Goal: Task Accomplishment & Management: Complete application form

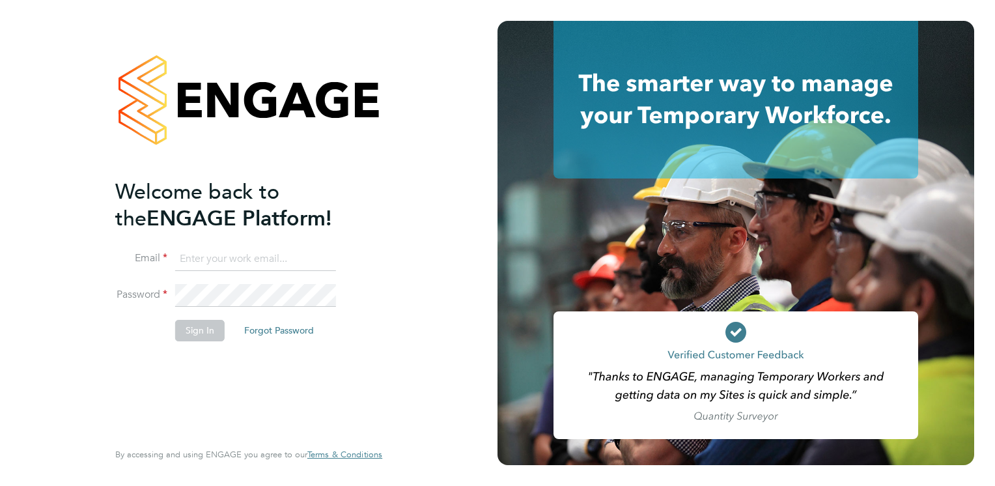
type input "rclarke@frlondon.co.uk"
click at [206, 335] on button "Sign In" at bounding box center [199, 330] width 49 height 21
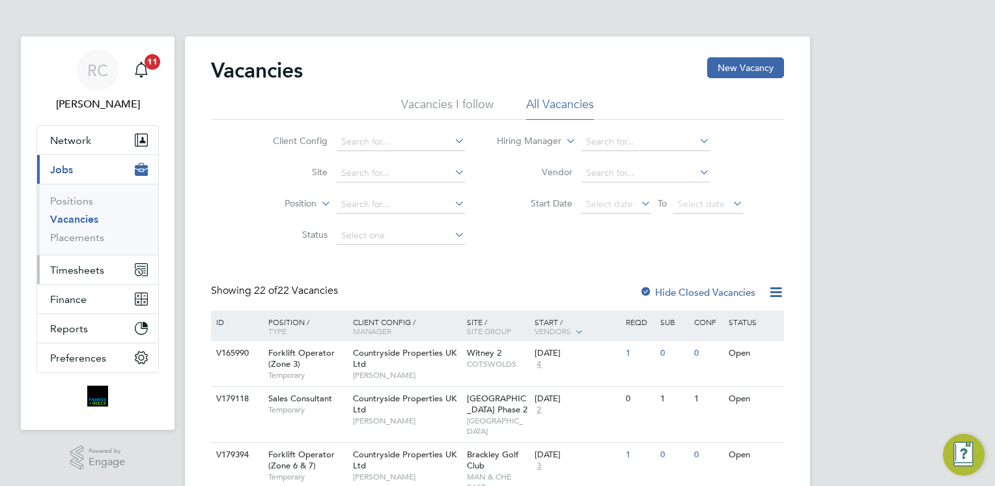
click at [80, 270] on span "Timesheets" at bounding box center [77, 270] width 54 height 12
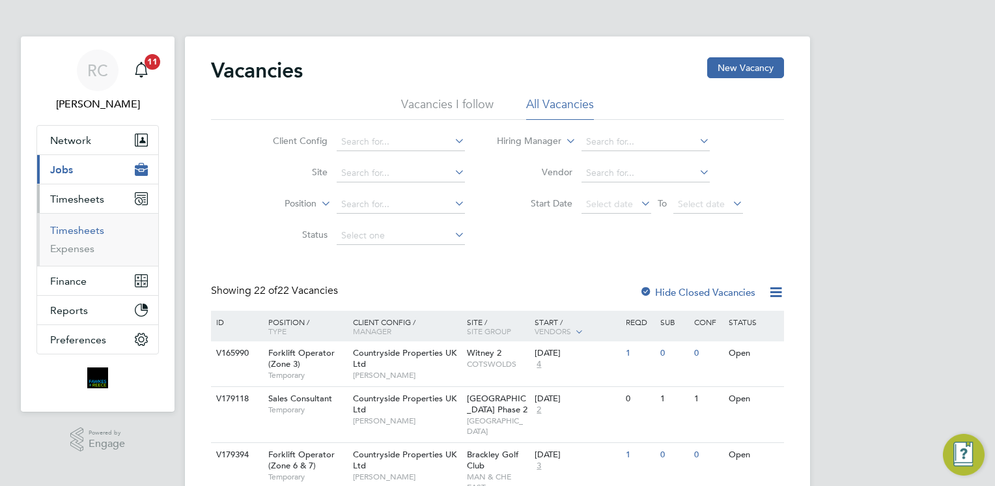
click at [76, 234] on link "Timesheets" at bounding box center [77, 230] width 54 height 12
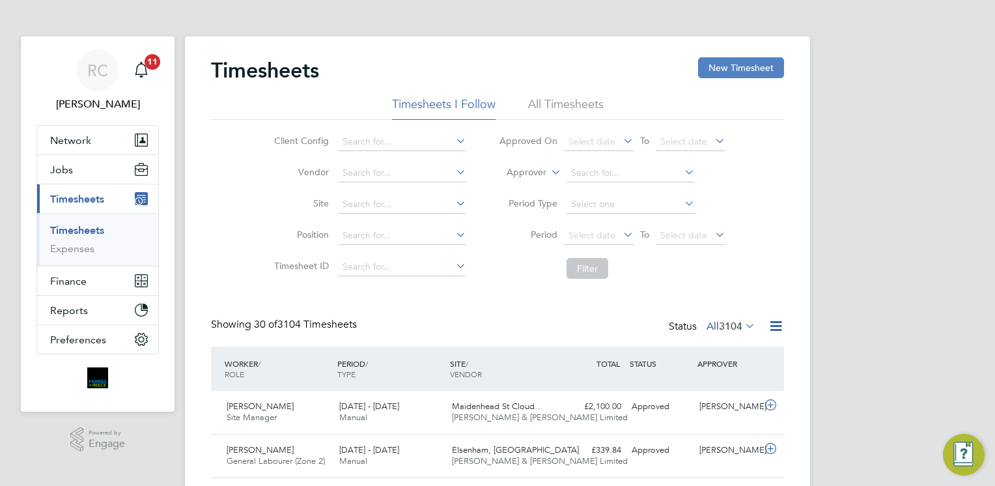
click at [742, 72] on button "New Timesheet" at bounding box center [741, 67] width 86 height 21
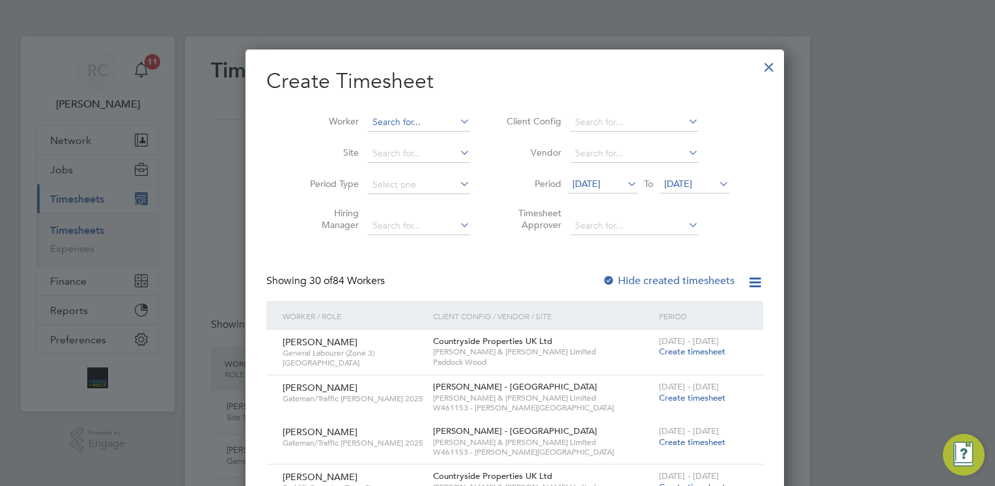
click at [382, 116] on input at bounding box center [419, 122] width 102 height 18
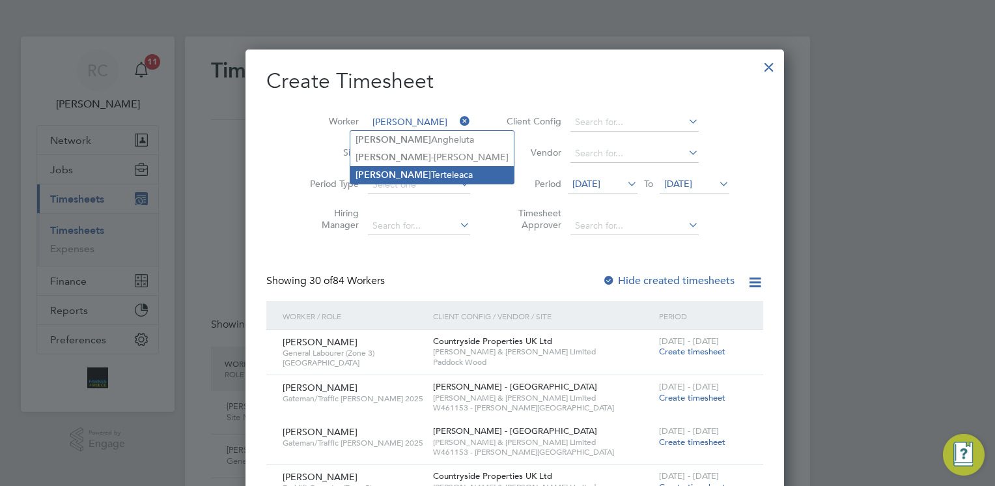
click at [397, 170] on li "Ionel Terteleaca" at bounding box center [431, 175] width 163 height 18
type input "[PERSON_NAME]"
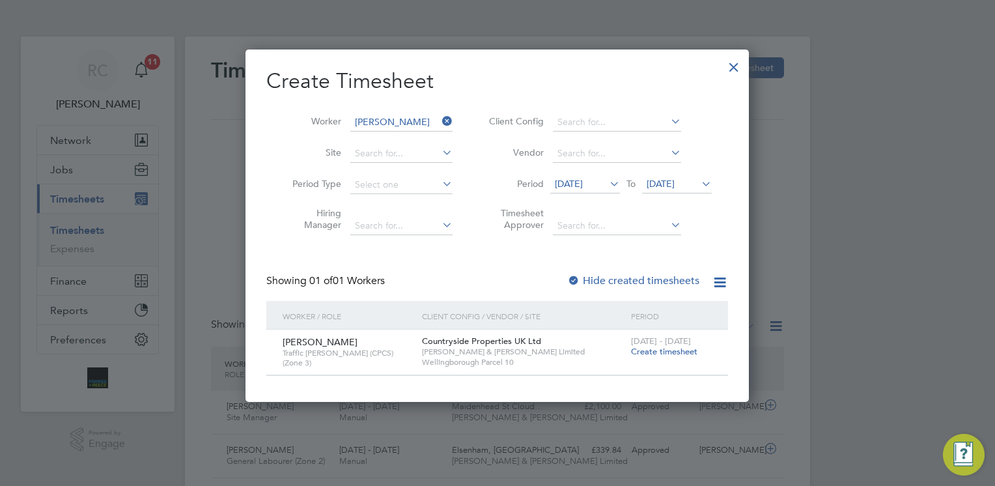
drag, startPoint x: 622, startPoint y: 337, endPoint x: 654, endPoint y: 354, distance: 36.4
click at [654, 354] on div "Ionel Terteleaca Traffic Marshall (CPCS) (Zone 3) Countryside Properties UK Ltd…" at bounding box center [497, 351] width 462 height 45
click at [654, 354] on span "Create timesheet" at bounding box center [664, 351] width 66 height 11
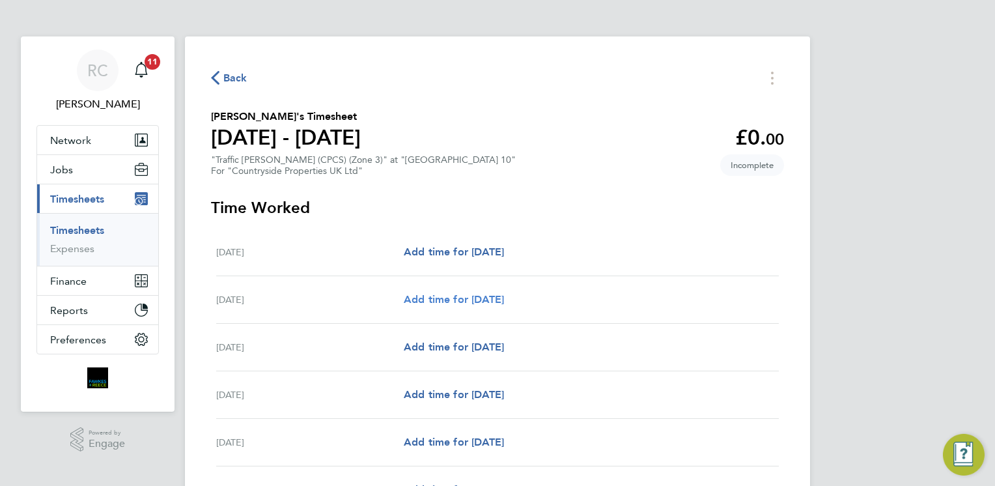
click at [498, 299] on span "Add time for Tue 26 Aug" at bounding box center [454, 299] width 100 height 12
select select "30"
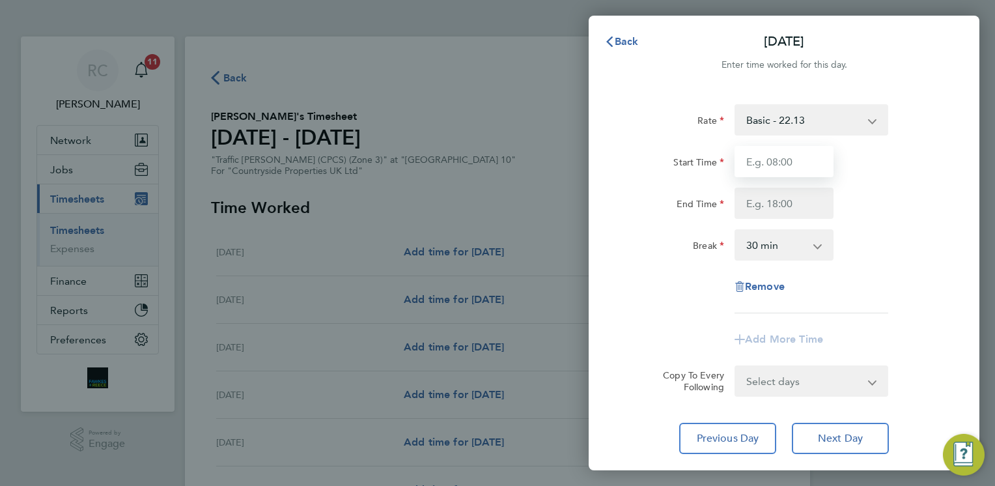
click at [790, 165] on input "Start Time" at bounding box center [783, 161] width 99 height 31
type input "07:30"
type input "17:00"
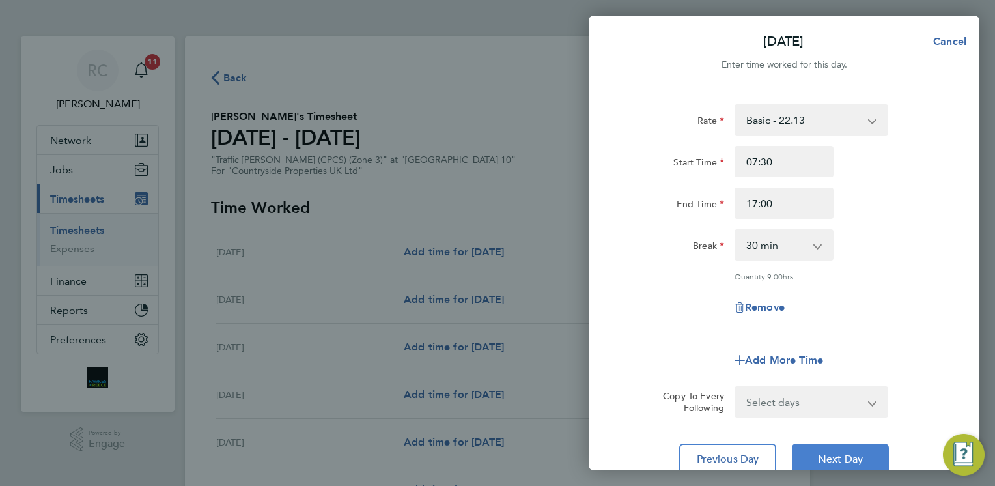
click at [848, 449] on button "Next Day" at bounding box center [840, 458] width 97 height 31
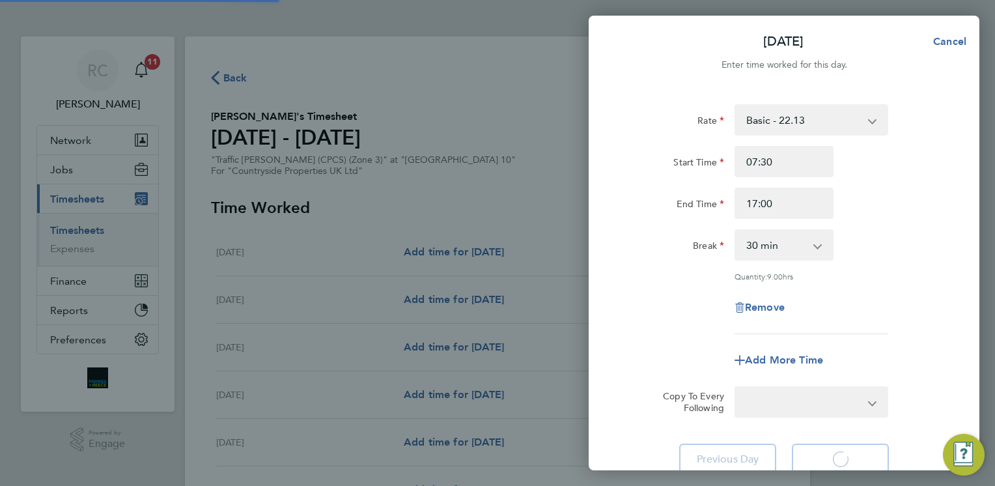
select select "30"
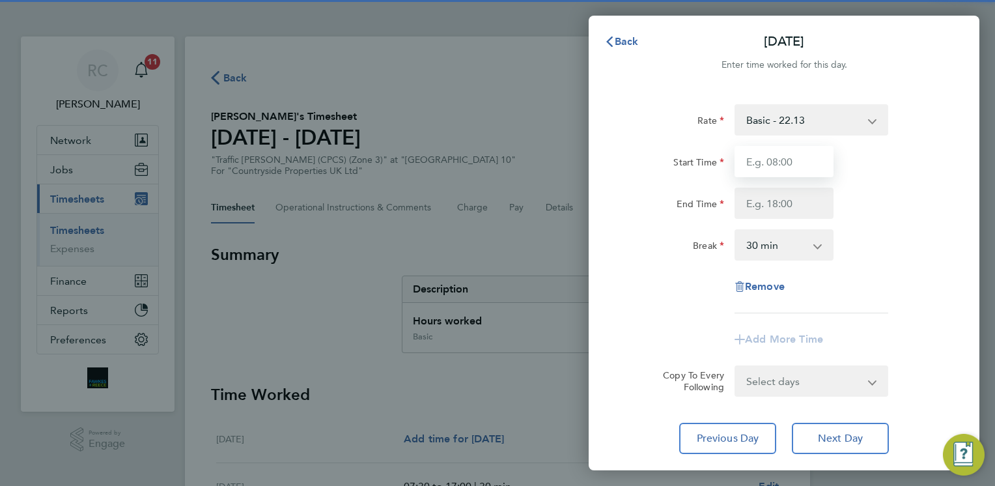
click at [784, 163] on input "Start Time" at bounding box center [783, 161] width 99 height 31
type input "07:30"
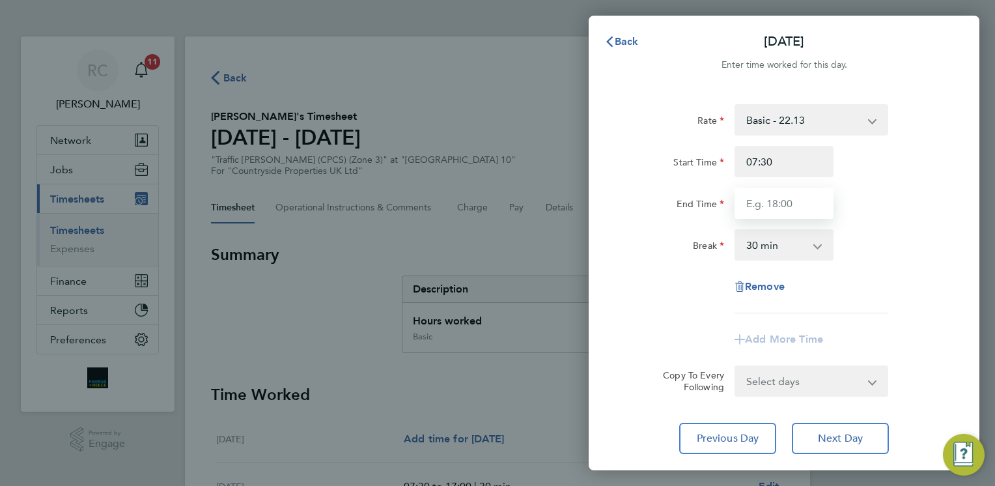
type input "17:00"
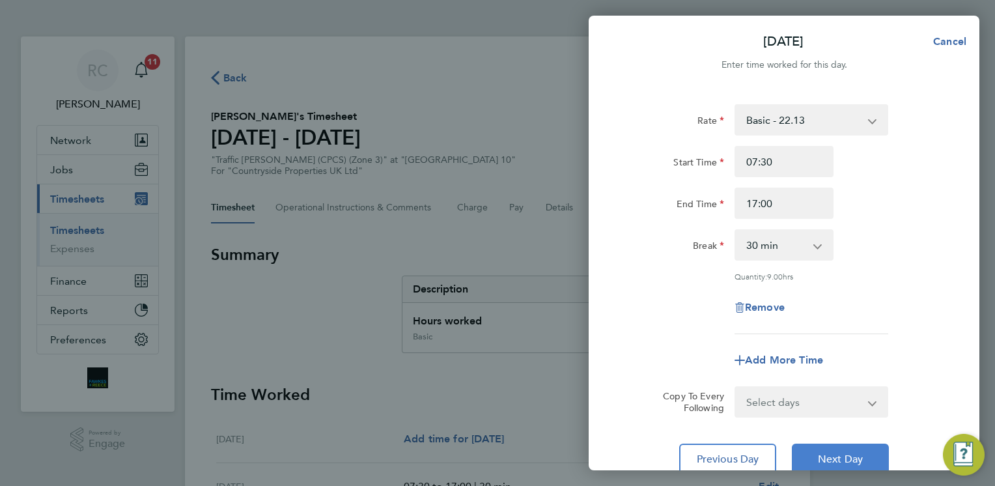
click at [857, 456] on span "Next Day" at bounding box center [840, 459] width 45 height 13
select select "30"
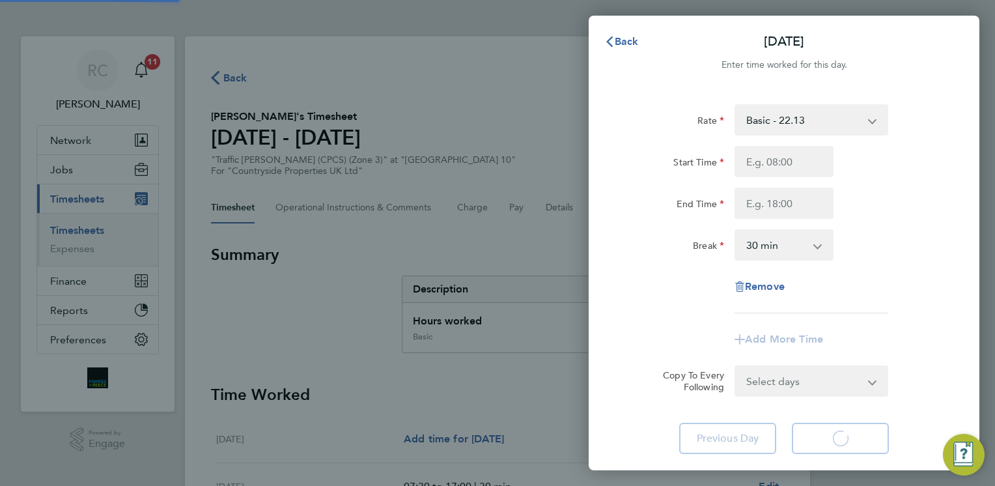
select select "30"
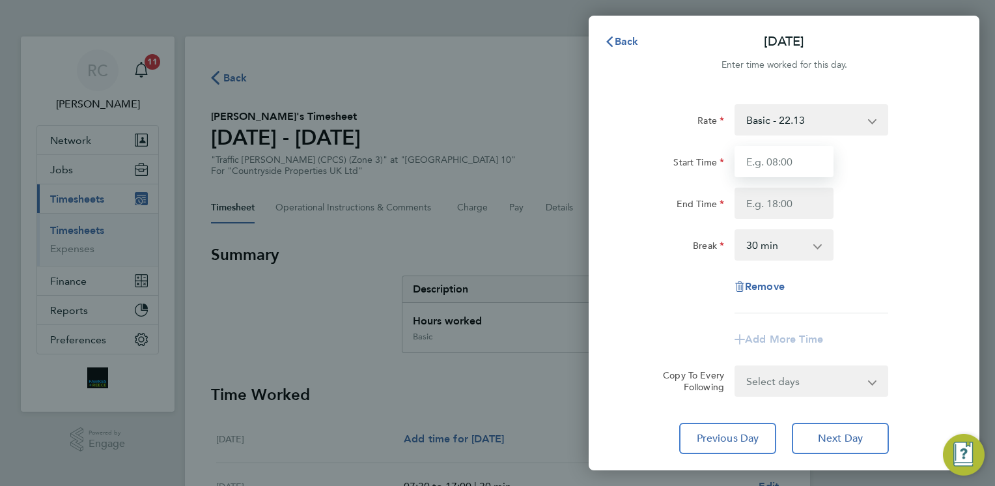
click at [787, 165] on input "Start Time" at bounding box center [783, 161] width 99 height 31
type input "07:30"
type input "17:00"
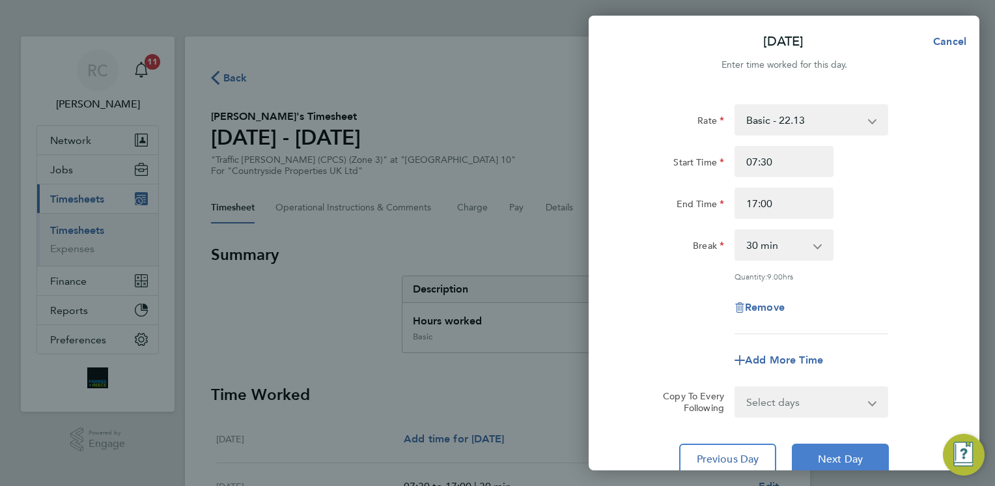
click at [836, 453] on span "Next Day" at bounding box center [840, 459] width 45 height 13
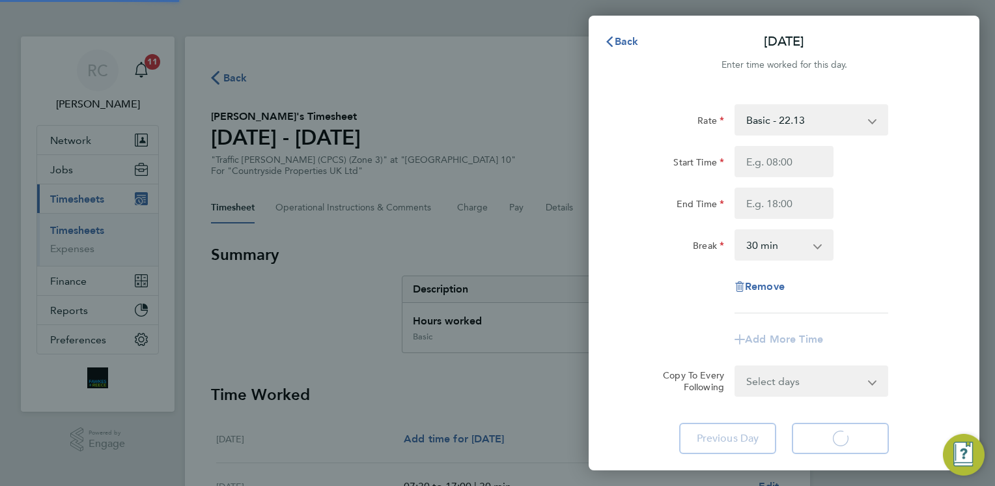
select select "30"
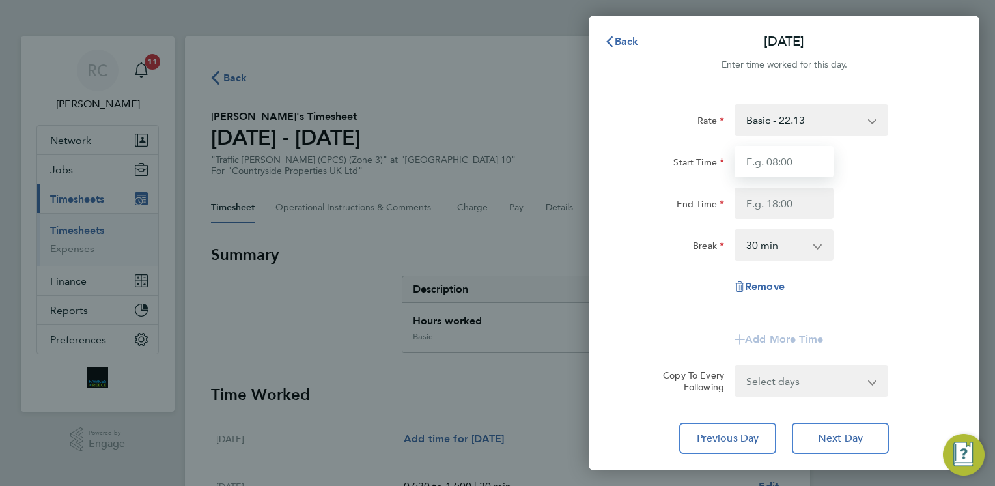
click at [796, 160] on input "Start Time" at bounding box center [783, 161] width 99 height 31
type input "07:30"
type input "17:00"
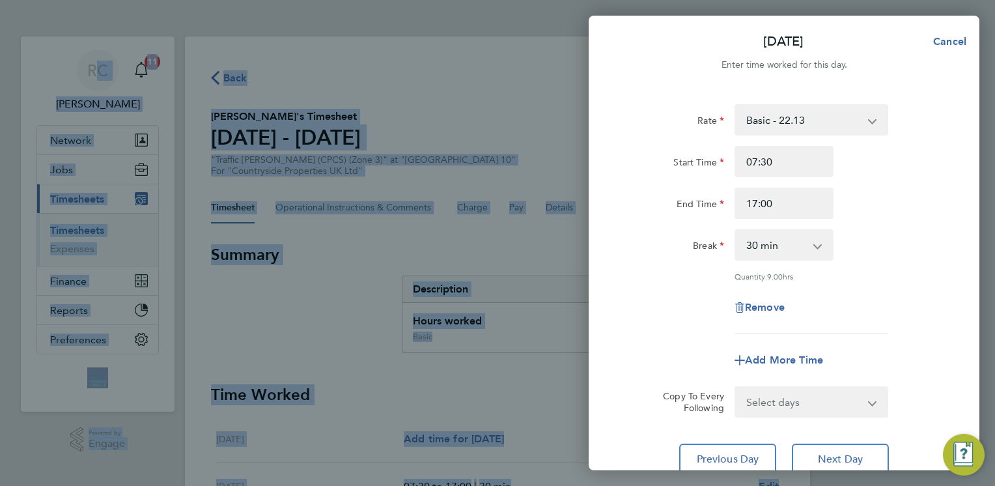
drag, startPoint x: 994, startPoint y: 68, endPoint x: 989, endPoint y: 33, distance: 35.5
click at [989, 33] on div "Fri 29 Aug Cancel Enter time worked for this day. Rate Basic - 22.13 Start Time…" at bounding box center [497, 243] width 995 height 486
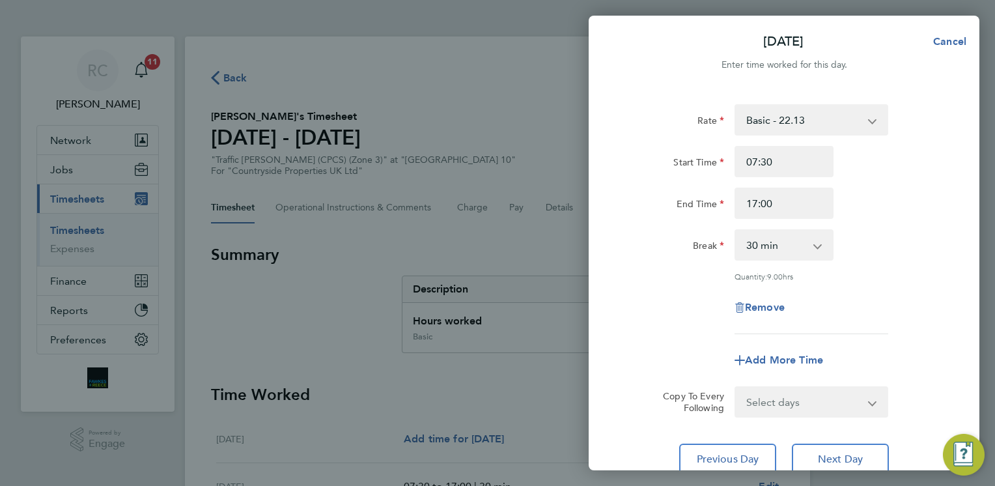
click at [537, 12] on div "Fri 29 Aug Cancel Enter time worked for this day. Rate Basic - 22.13 Start Time…" at bounding box center [497, 243] width 995 height 486
click at [606, 109] on div "Rate Basic - 22.13 Start Time 07:30 End Time 17:00 Break 0 min 15 min 30 min 45…" at bounding box center [784, 290] width 391 height 402
drag, startPoint x: 565, startPoint y: 96, endPoint x: 703, endPoint y: 275, distance: 226.0
click at [703, 275] on div "Fri 29 Aug Cancel Enter time worked for this day. Rate Basic - 22.13 Start Time…" at bounding box center [497, 243] width 995 height 486
click at [994, 0] on html "RC Robyn Clarke Notifications 11 Applications: Network Team Members Businesses …" at bounding box center [497, 0] width 995 height 0
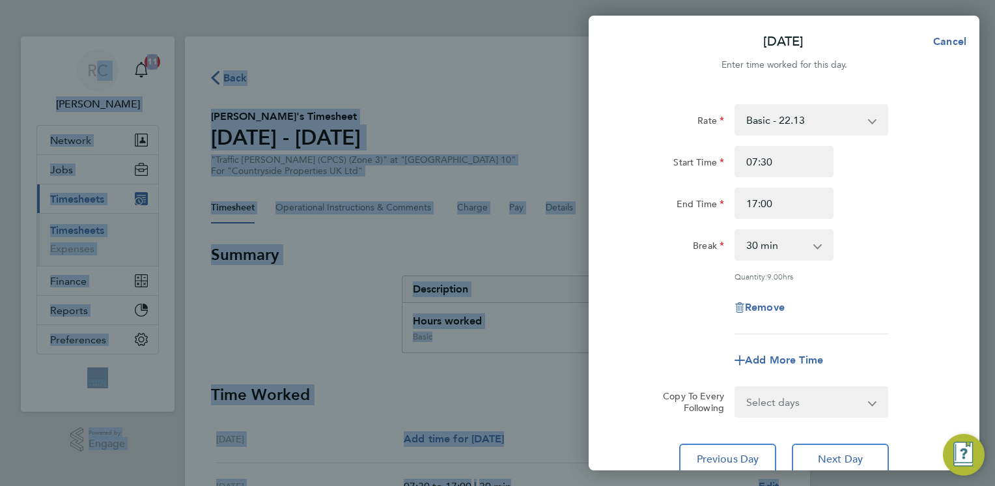
drag, startPoint x: 994, startPoint y: 247, endPoint x: 997, endPoint y: 102, distance: 145.2
click at [994, 0] on html "RC Robyn Clarke Notifications 11 Applications: Network Team Members Businesses …" at bounding box center [497, 0] width 995 height 0
click at [477, 33] on div "Fri 29 Aug Cancel Enter time worked for this day. Rate Basic - 22.13 Start Time…" at bounding box center [497, 243] width 995 height 486
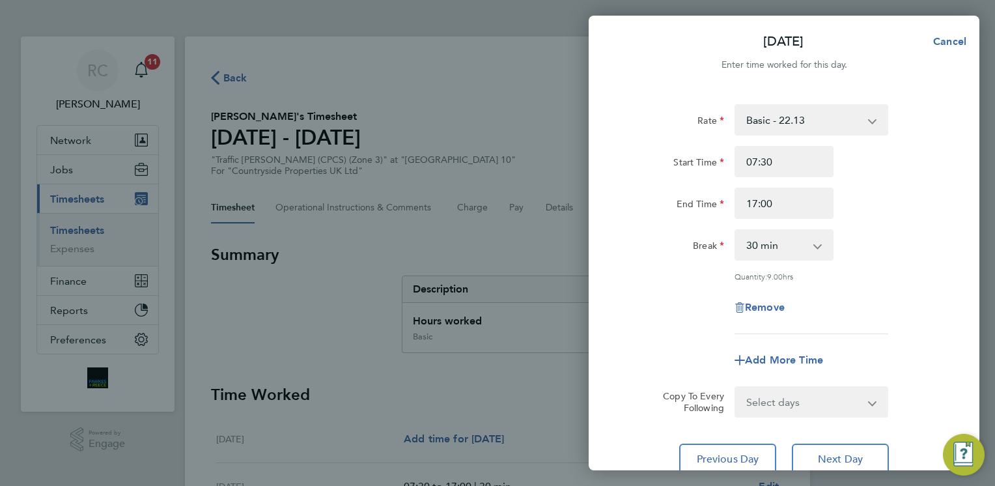
drag, startPoint x: 943, startPoint y: 316, endPoint x: 927, endPoint y: 326, distance: 18.7
click at [927, 326] on div "Rate Basic - 22.13 Start Time 07:30 End Time 17:00 Break 0 min 15 min 30 min 45…" at bounding box center [784, 219] width 318 height 230
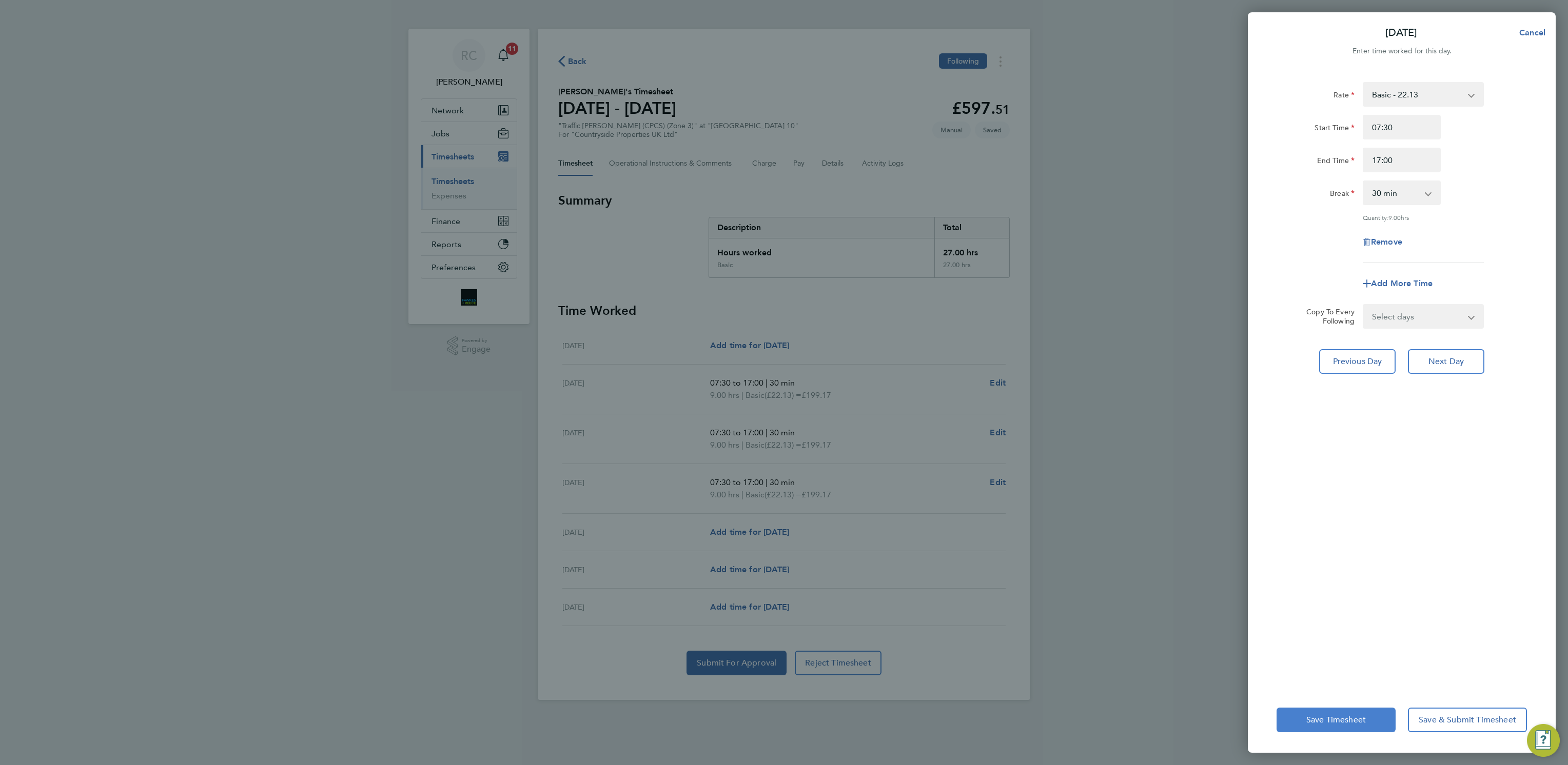
click at [783, 382] on span "Save Timesheet" at bounding box center [1336, 720] width 60 height 10
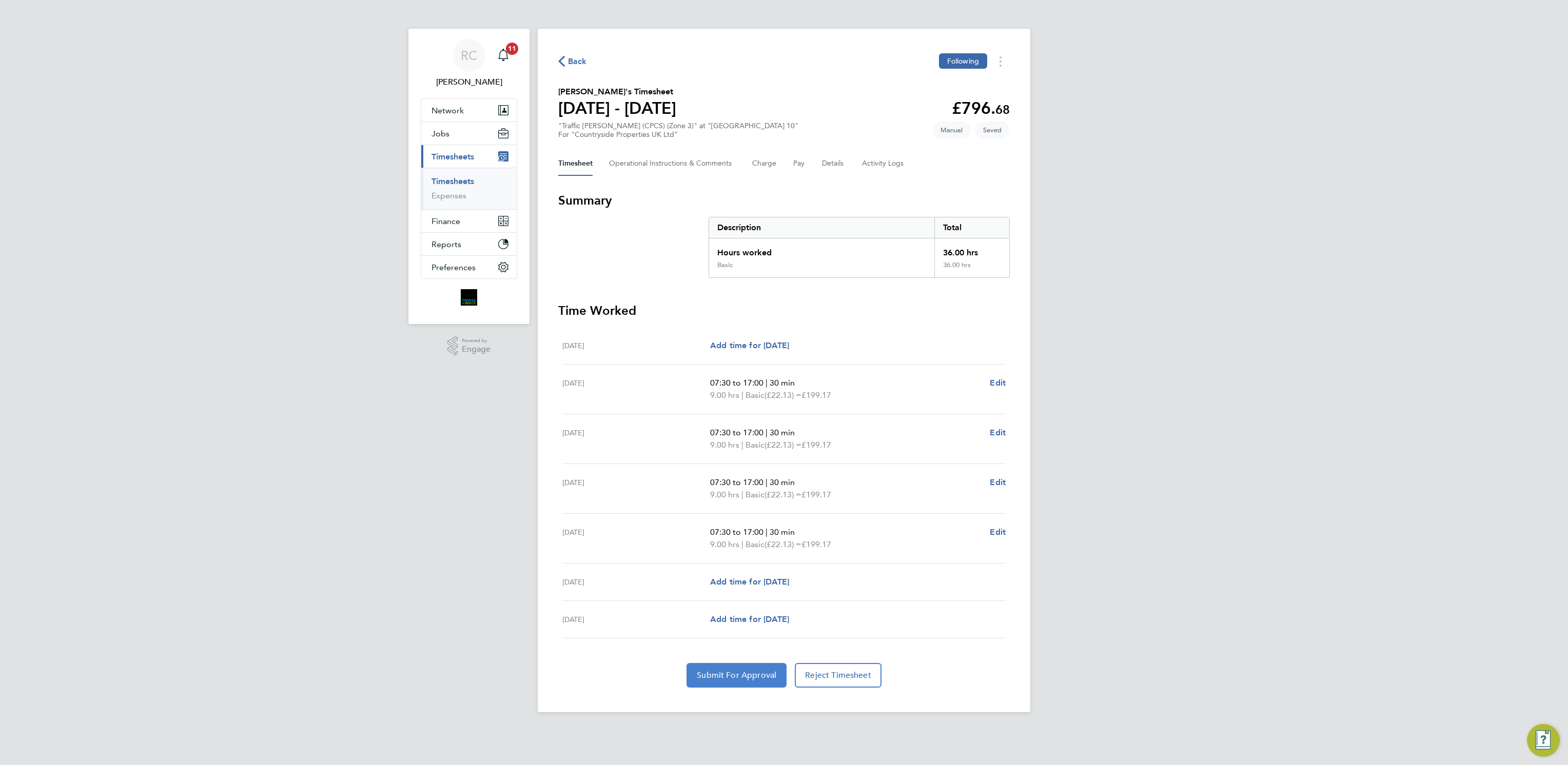
click at [755, 382] on span "Submit For Approval" at bounding box center [736, 675] width 80 height 10
click at [577, 64] on span "Back" at bounding box center [578, 61] width 19 height 13
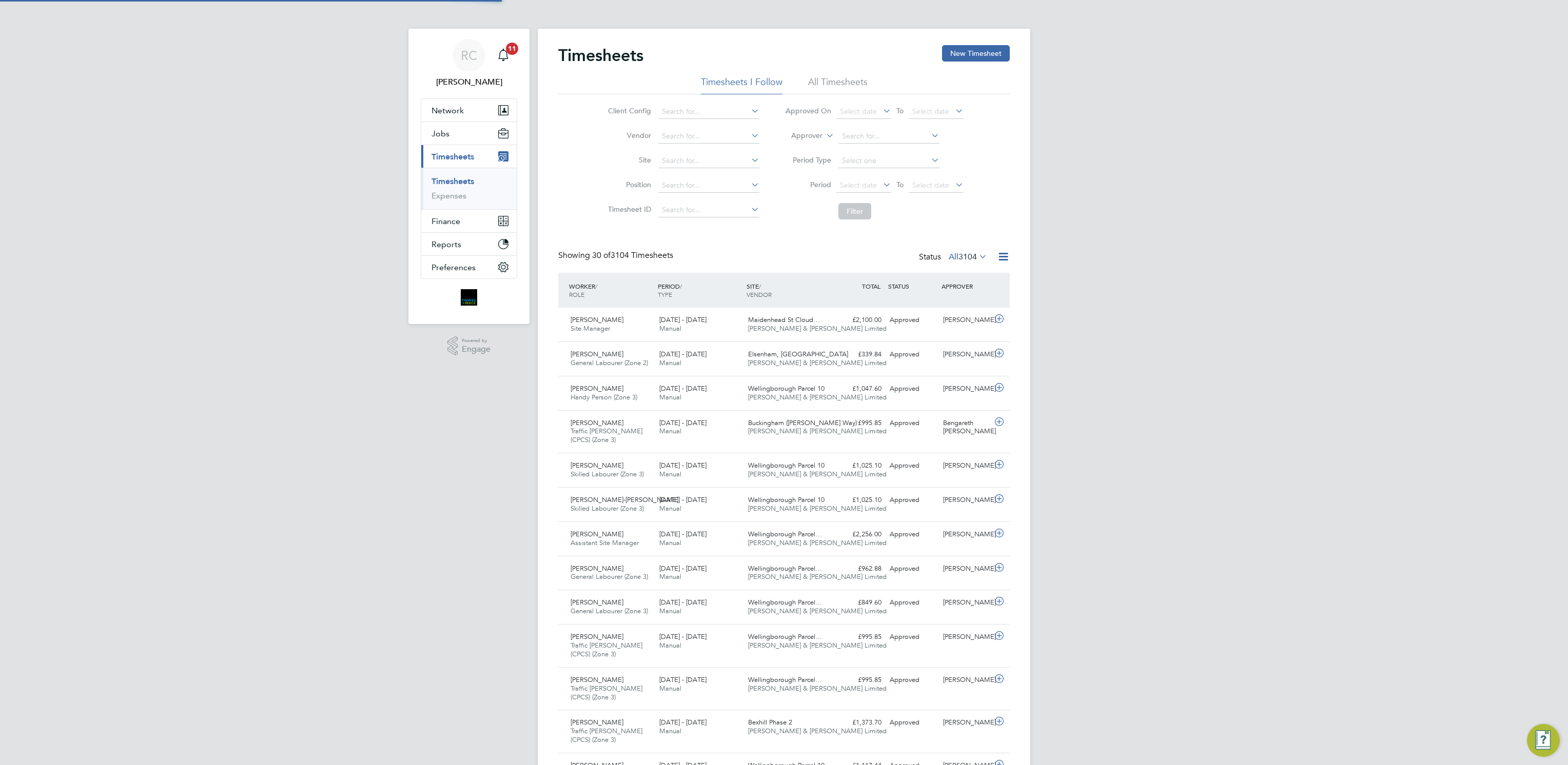
scroll to position [26, 88]
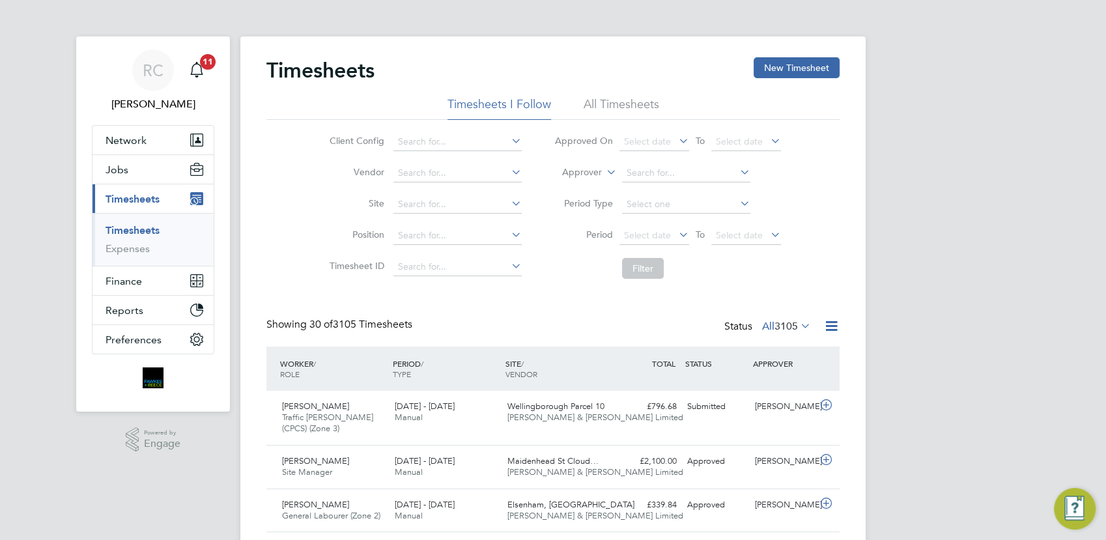
drag, startPoint x: 656, startPoint y: 281, endPoint x: 996, endPoint y: 132, distance: 371.8
click at [776, 74] on button "New Timesheet" at bounding box center [796, 67] width 86 height 21
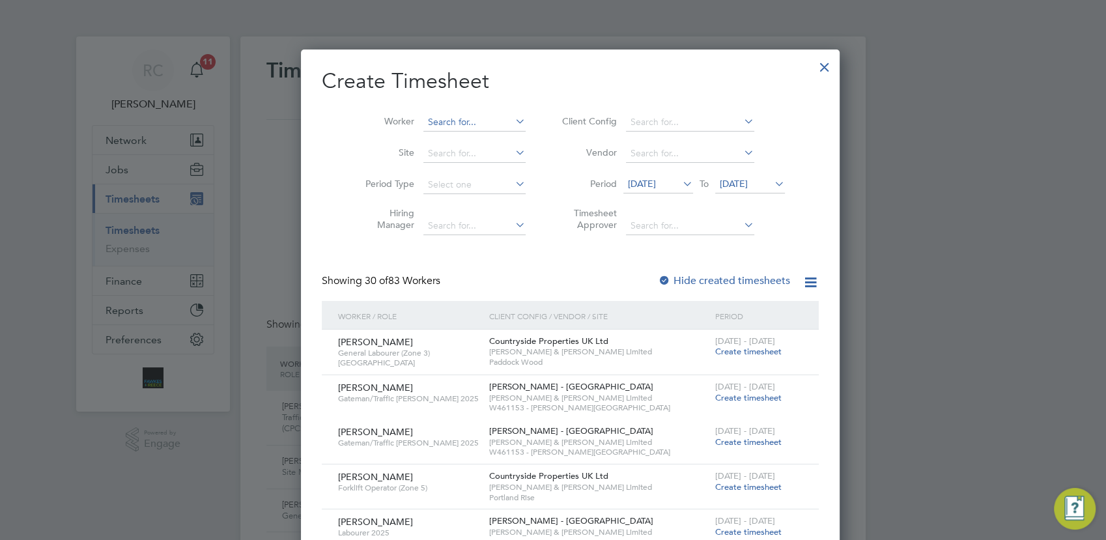
click at [421, 115] on li "Worker" at bounding box center [440, 122] width 202 height 31
click at [512, 119] on icon at bounding box center [512, 121] width 0 height 18
click at [528, 91] on h2 "Create Timesheet" at bounding box center [570, 81] width 497 height 27
click at [813, 70] on div at bounding box center [824, 63] width 23 height 23
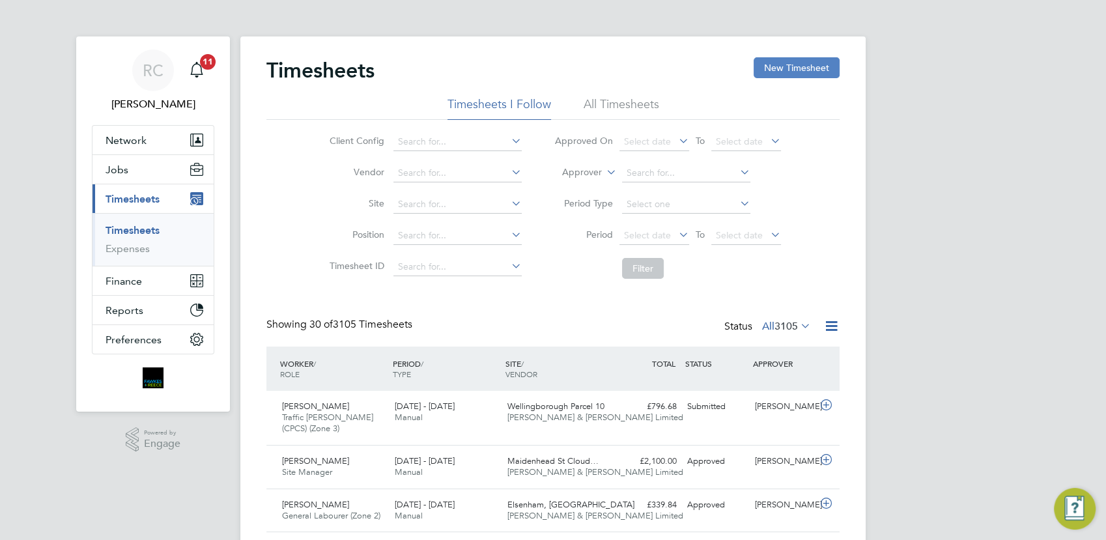
click at [813, 68] on button "New Timesheet" at bounding box center [796, 67] width 86 height 21
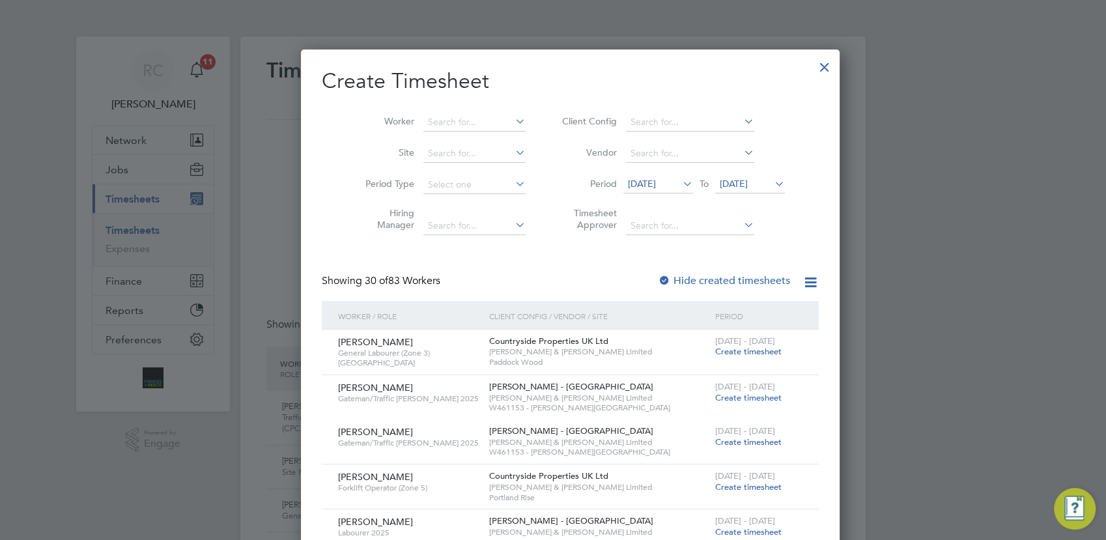
click at [490, 111] on li "Worker" at bounding box center [440, 122] width 202 height 31
click at [493, 119] on input at bounding box center [474, 122] width 102 height 18
click at [458, 167] on li "Iulia Constantin" at bounding box center [461, 175] width 111 height 18
type input "[PERSON_NAME]"
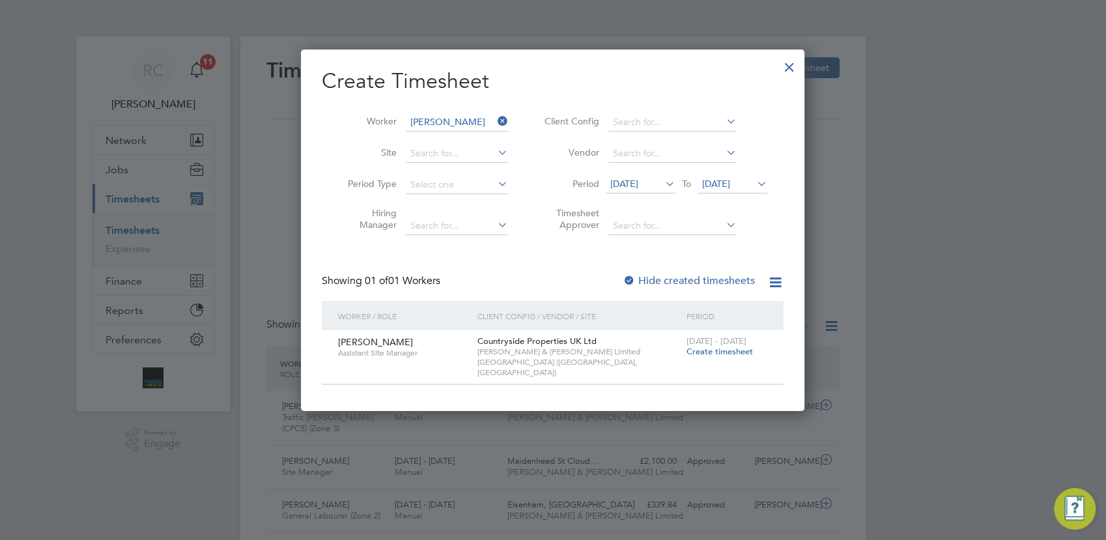
click at [713, 350] on span "Create timesheet" at bounding box center [719, 351] width 66 height 11
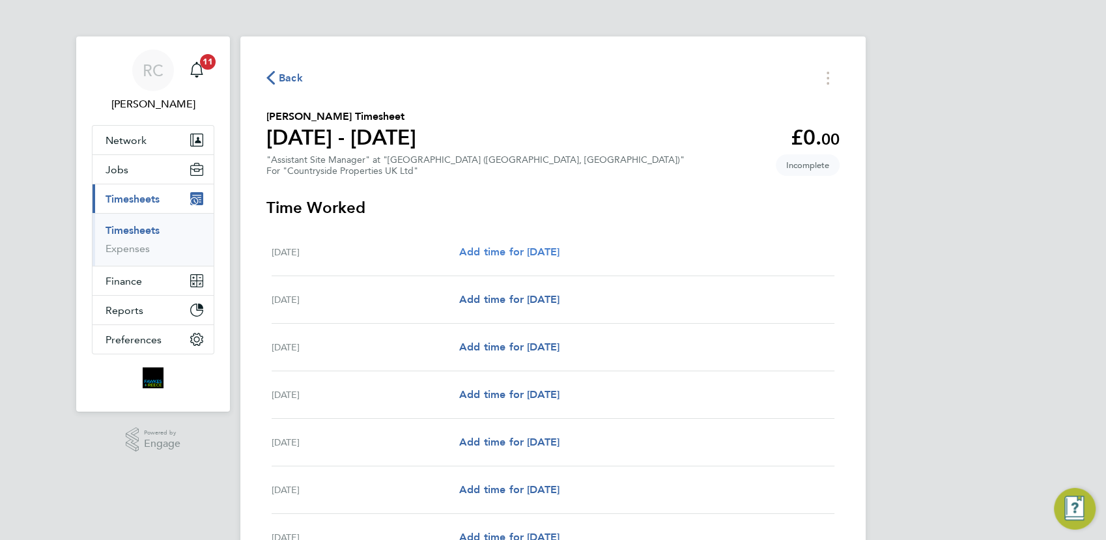
click at [559, 251] on span "Add time for Mon 25 Aug" at bounding box center [509, 251] width 100 height 12
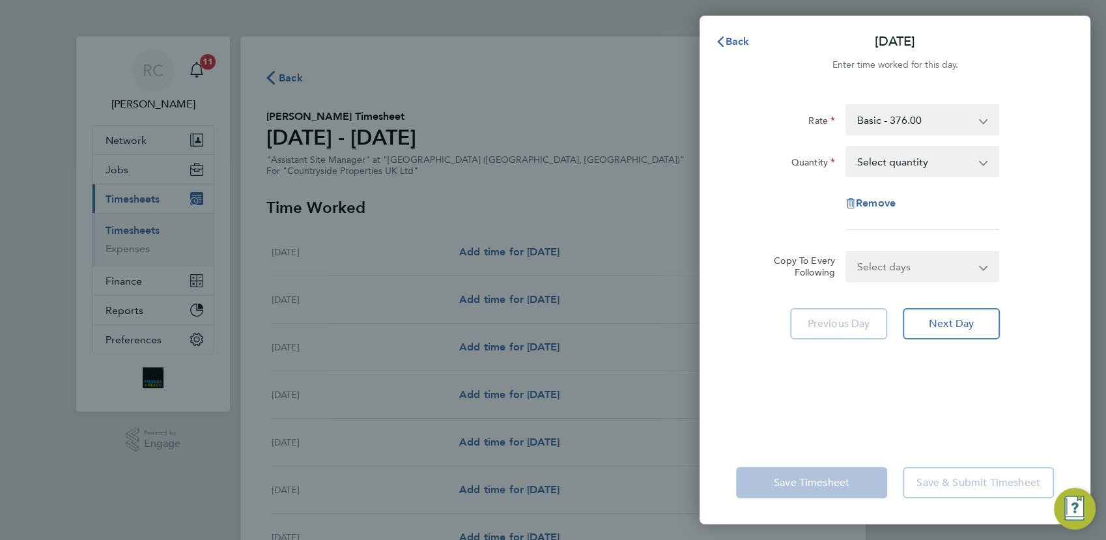
click at [912, 161] on select "Select quantity 0.5 1" at bounding box center [913, 161] width 135 height 29
select select "1"
click at [846, 147] on select "Select quantity 0.5 1" at bounding box center [913, 161] width 135 height 29
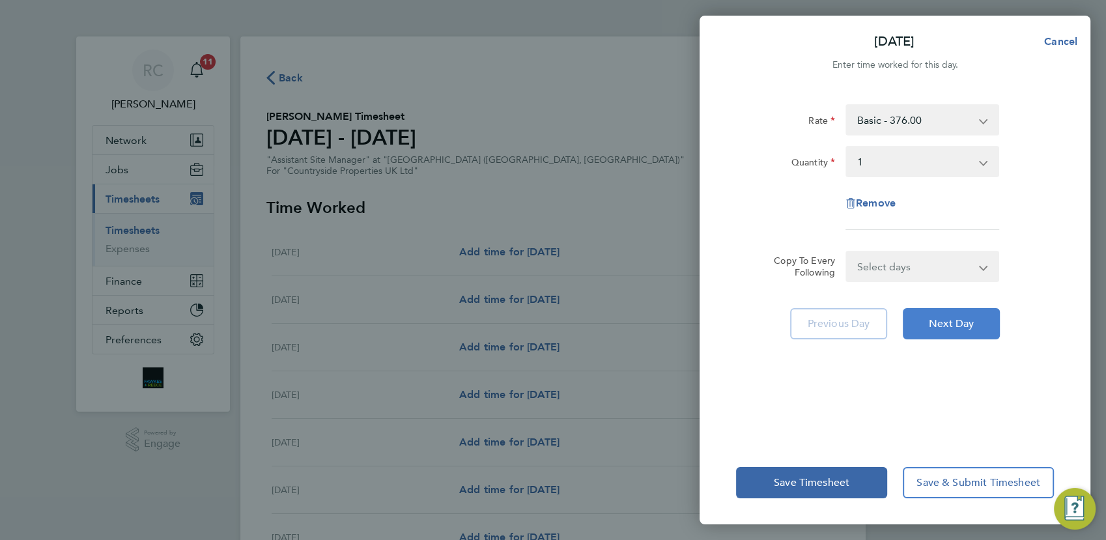
click at [937, 325] on span "Next Day" at bounding box center [951, 323] width 45 height 13
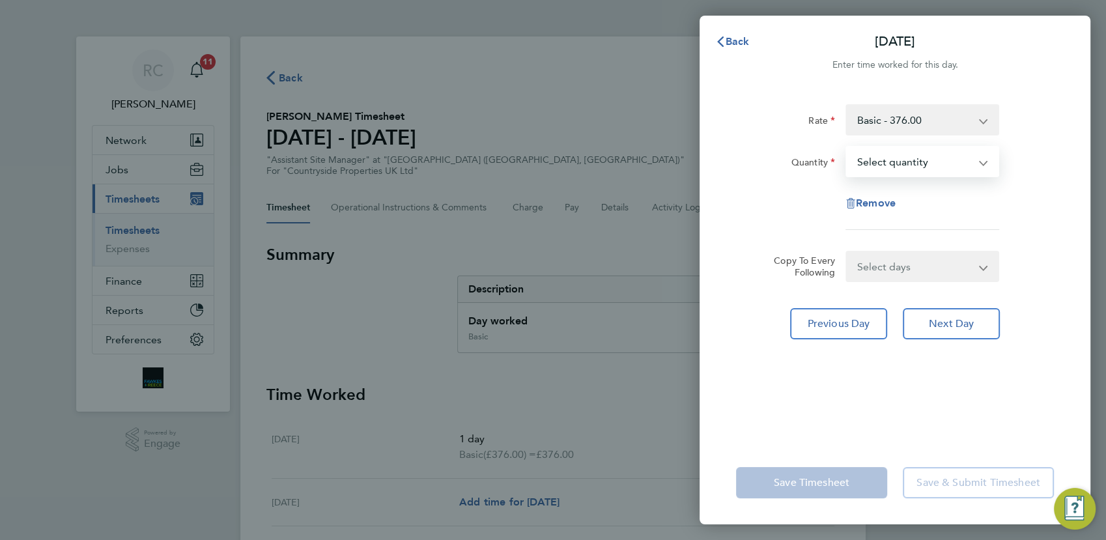
click at [927, 167] on select "Select quantity 0.5 1" at bounding box center [913, 161] width 135 height 29
select select "1"
click at [846, 147] on select "Select quantity 0.5 1" at bounding box center [913, 161] width 135 height 29
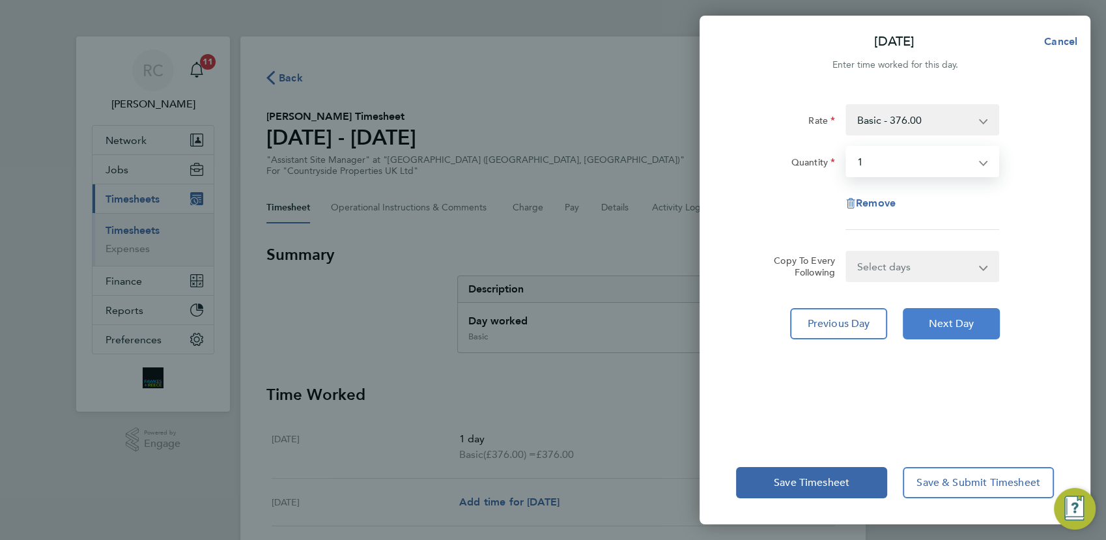
click at [957, 331] on button "Next Day" at bounding box center [950, 323] width 97 height 31
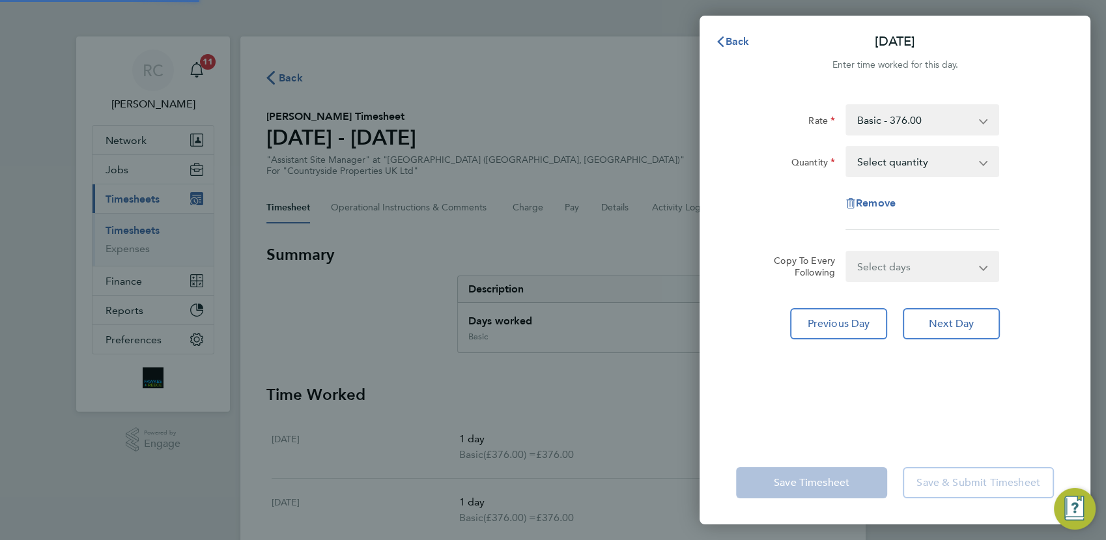
click at [925, 162] on select "Select quantity 0.5 1" at bounding box center [913, 161] width 135 height 29
select select "1"
click at [846, 147] on select "Select quantity 0.5 1" at bounding box center [913, 161] width 135 height 29
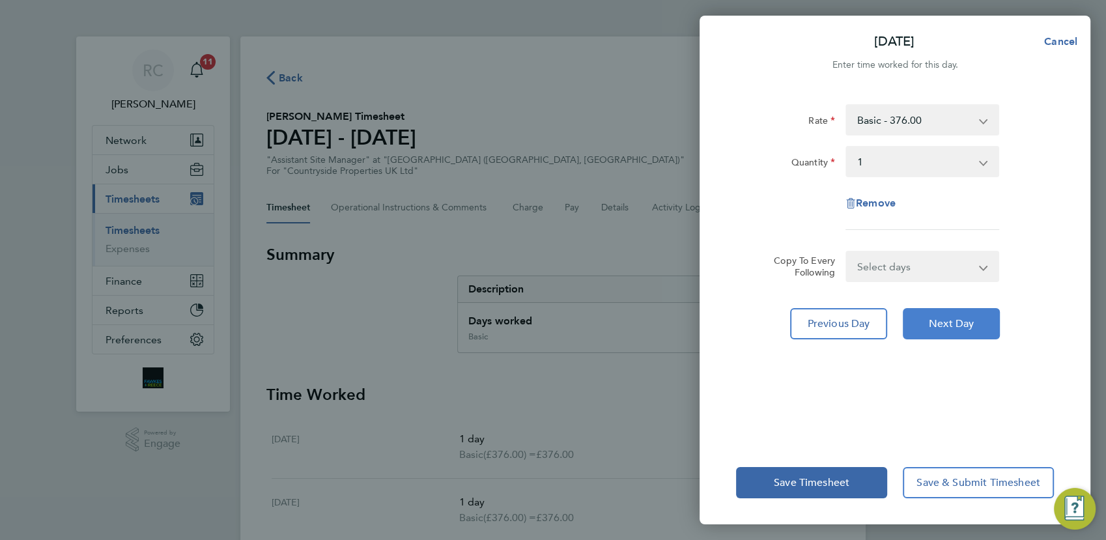
drag, startPoint x: 960, startPoint y: 329, endPoint x: 962, endPoint y: 317, distance: 12.4
click at [962, 330] on button "Next Day" at bounding box center [950, 323] width 97 height 31
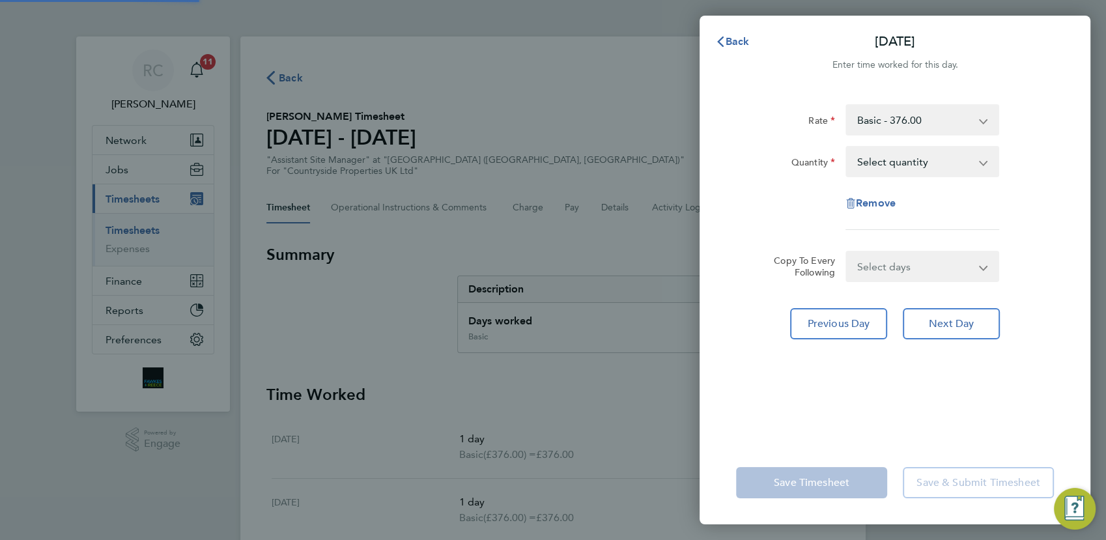
click at [920, 164] on select "Select quantity 0.5 1" at bounding box center [913, 161] width 135 height 29
select select "1"
click at [846, 147] on select "Select quantity 0.5 1" at bounding box center [913, 161] width 135 height 29
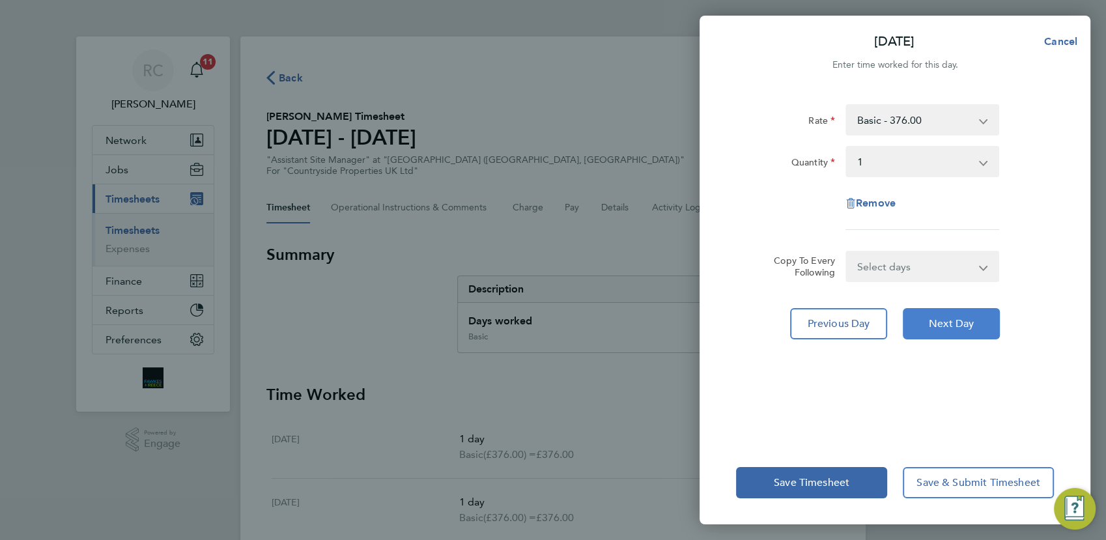
drag, startPoint x: 959, startPoint y: 331, endPoint x: 943, endPoint y: 226, distance: 106.0
click at [959, 331] on button "Next Day" at bounding box center [950, 323] width 97 height 31
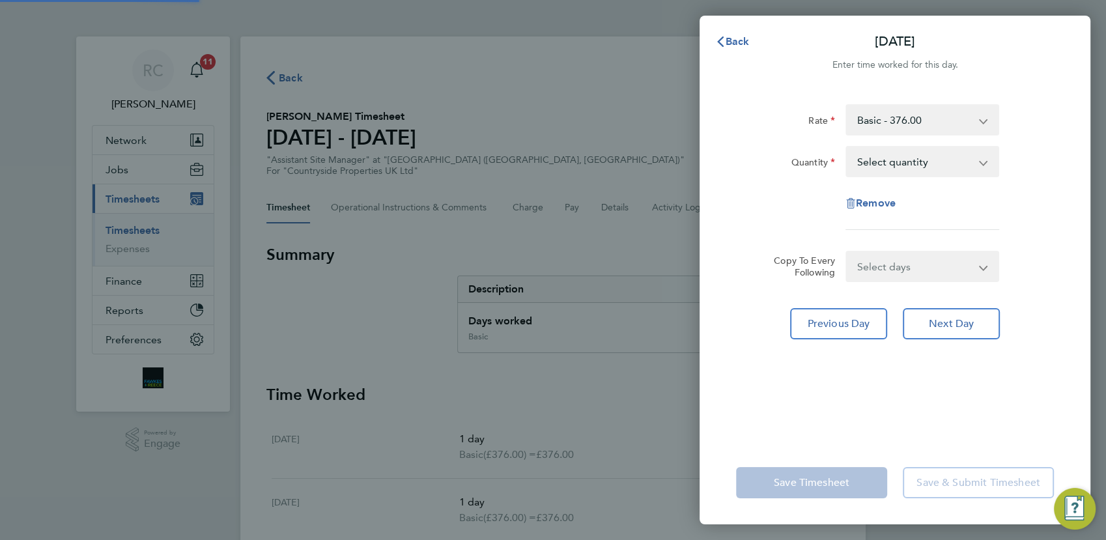
drag, startPoint x: 929, startPoint y: 168, endPoint x: 934, endPoint y: 174, distance: 7.4
click at [929, 163] on select "Select quantity 0.5 1" at bounding box center [913, 161] width 135 height 29
select select "1"
click at [846, 147] on select "Select quantity 0.5 1" at bounding box center [913, 161] width 135 height 29
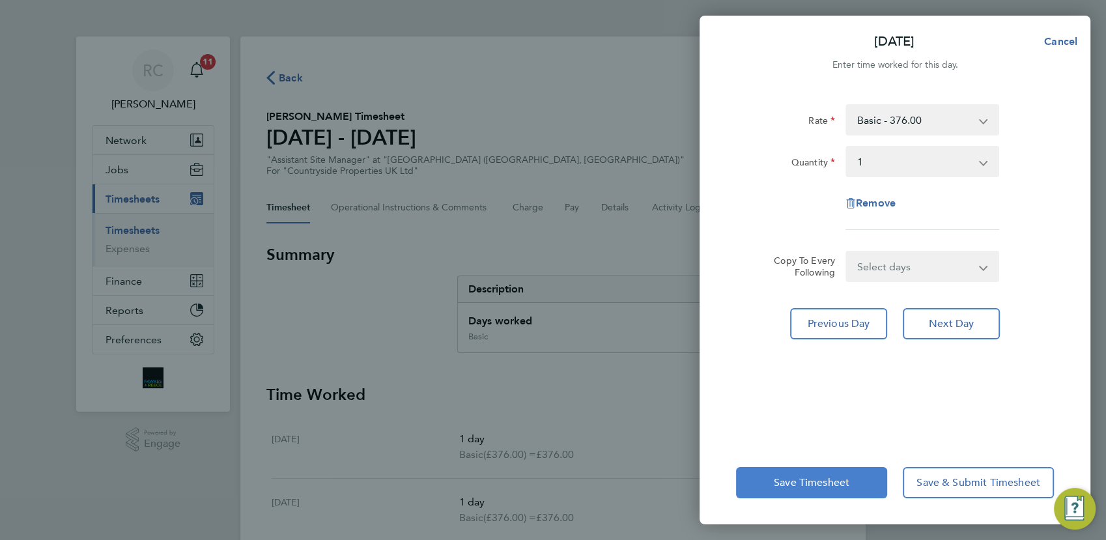
click at [848, 486] on span "Save Timesheet" at bounding box center [812, 482] width 76 height 13
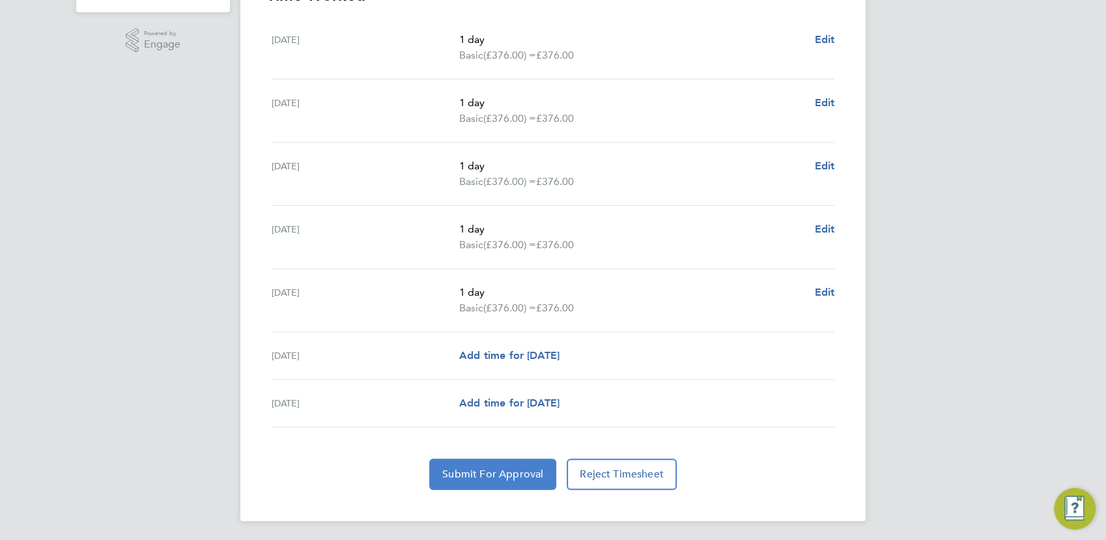
click at [516, 472] on span "Submit For Approval" at bounding box center [492, 474] width 101 height 13
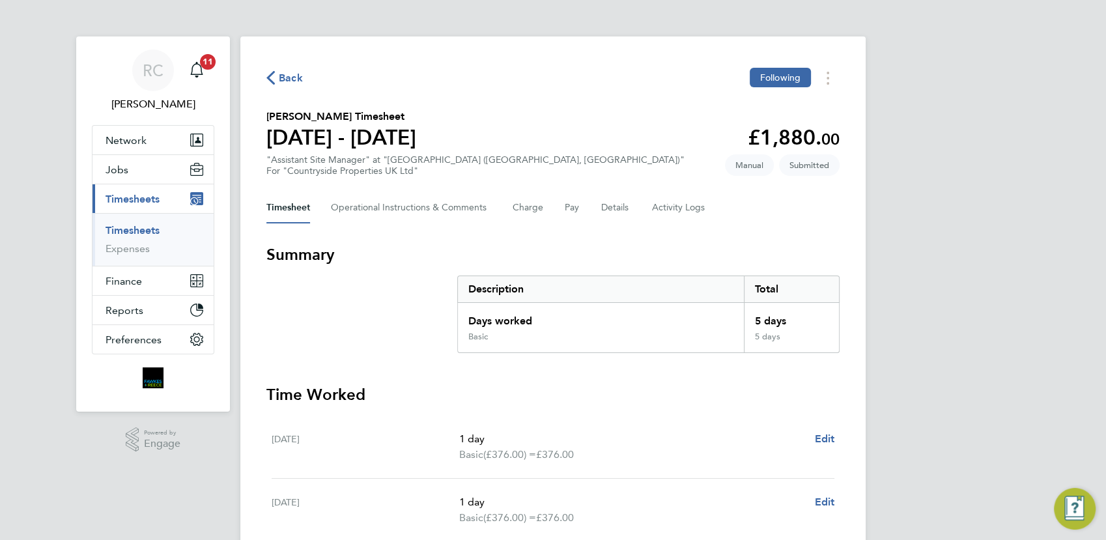
click at [297, 75] on span "Back" at bounding box center [291, 78] width 24 height 16
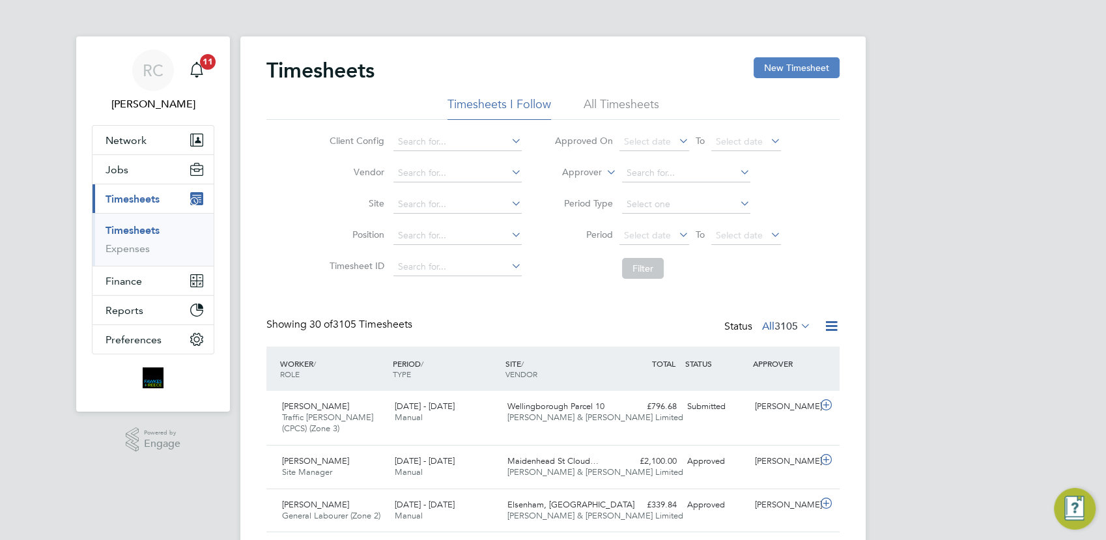
click at [783, 69] on button "New Timesheet" at bounding box center [796, 67] width 86 height 21
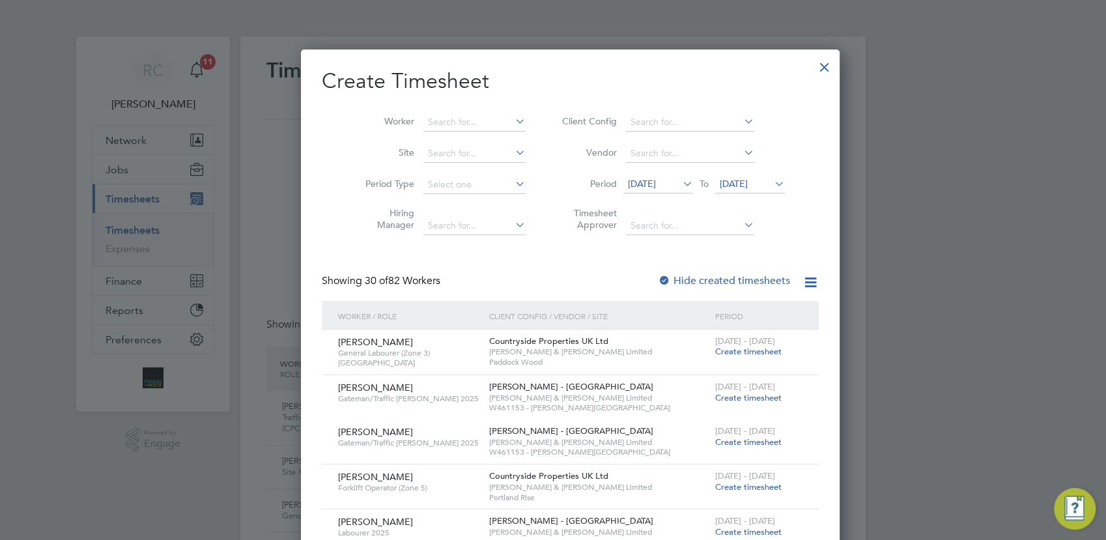
click at [512, 119] on icon at bounding box center [512, 121] width 0 height 18
click at [425, 156] on b "Iulian" at bounding box center [422, 157] width 23 height 11
type input "[PERSON_NAME]"
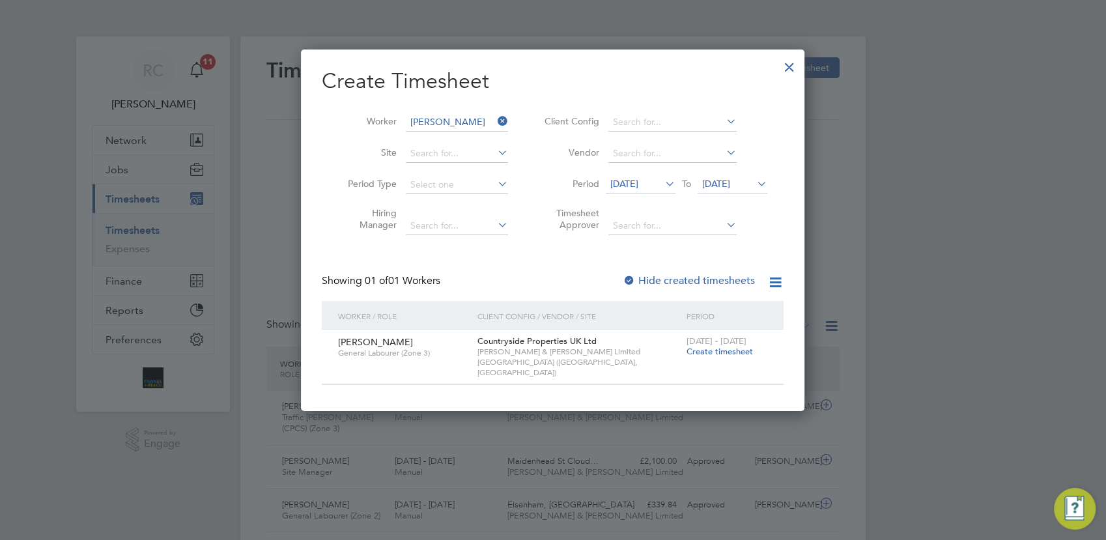
click at [706, 351] on span "Create timesheet" at bounding box center [719, 351] width 66 height 11
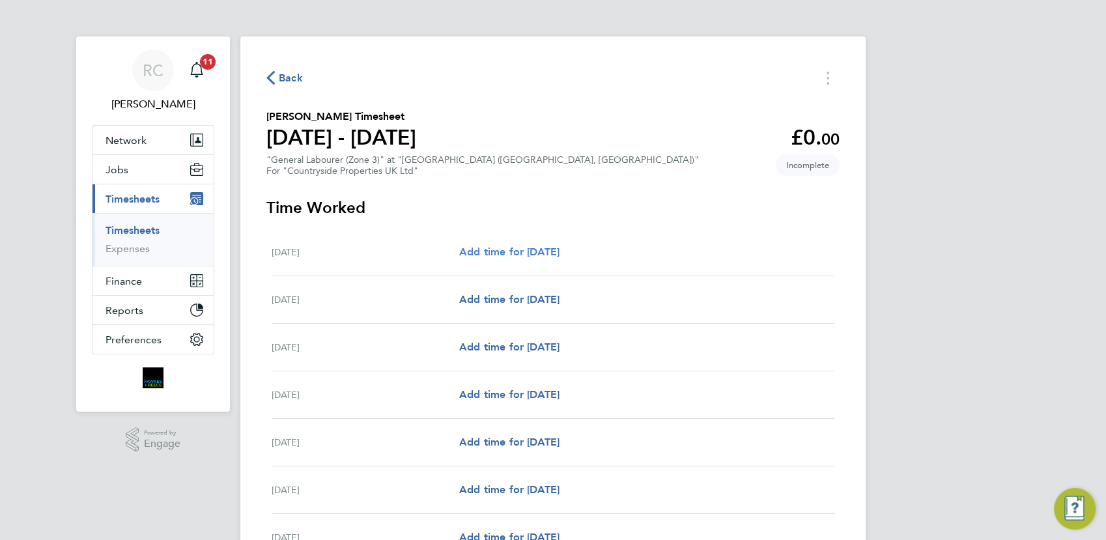
click at [547, 250] on span "Add time for Mon 25 Aug" at bounding box center [509, 251] width 100 height 12
select select "30"
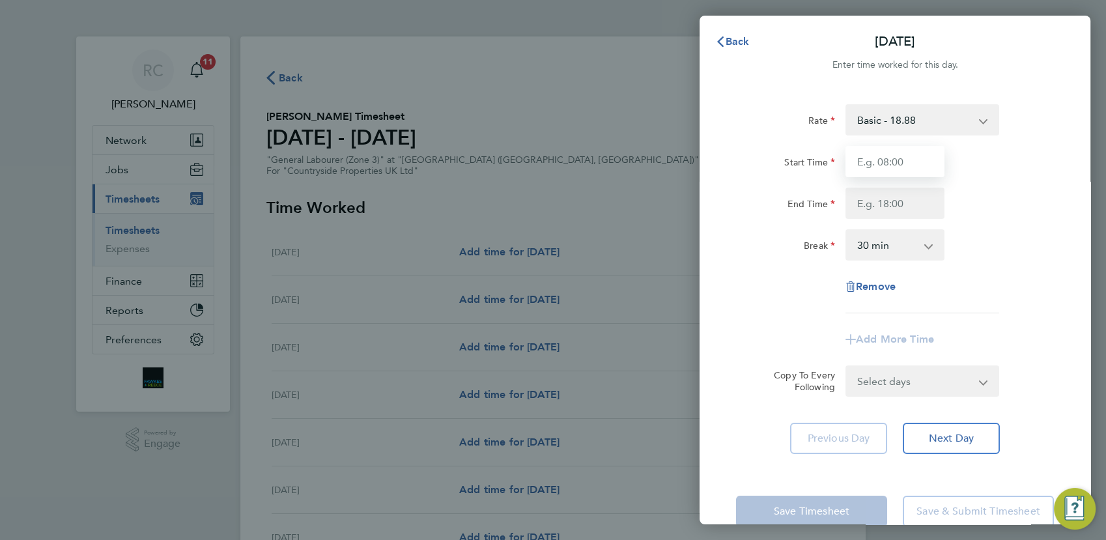
click at [893, 163] on input "Start Time" at bounding box center [894, 161] width 99 height 31
type input "07:30"
type input "17:00"
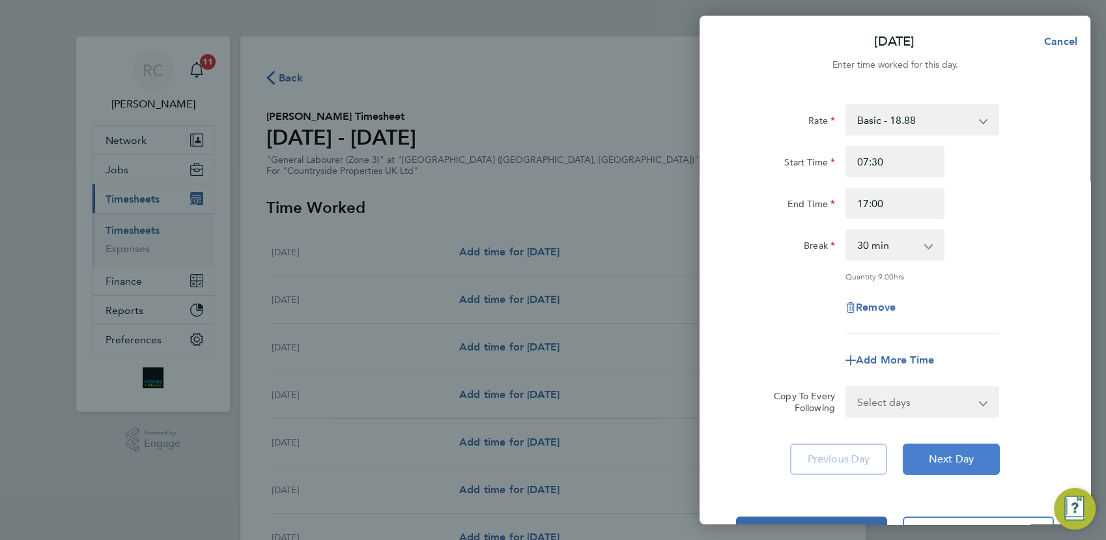
drag, startPoint x: 943, startPoint y: 461, endPoint x: 902, endPoint y: 361, distance: 107.5
click at [943, 462] on span "Next Day" at bounding box center [951, 459] width 45 height 13
select select "30"
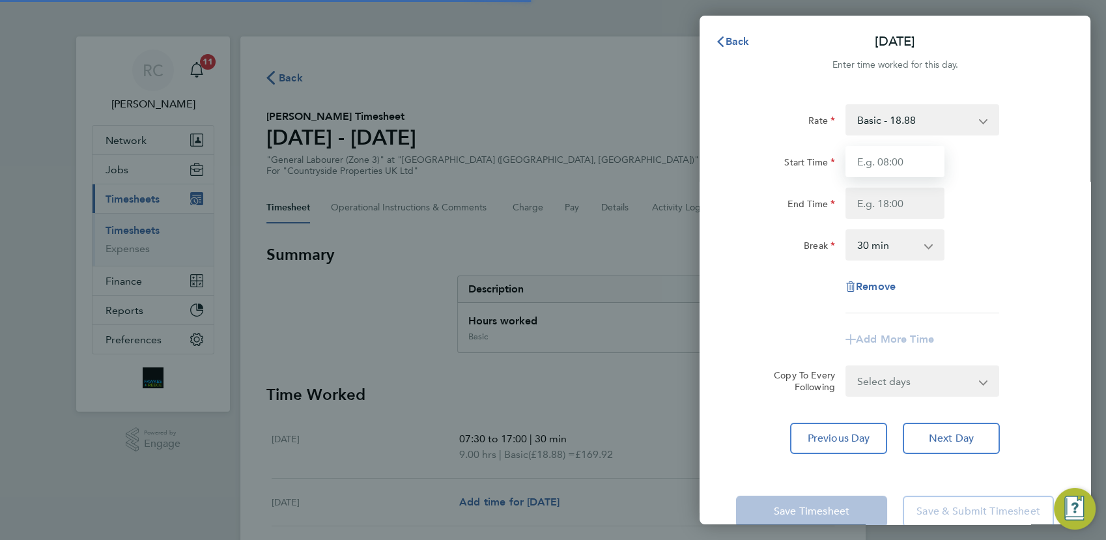
click at [889, 160] on input "Start Time" at bounding box center [894, 161] width 99 height 31
type input "07:30"
type input "17:00"
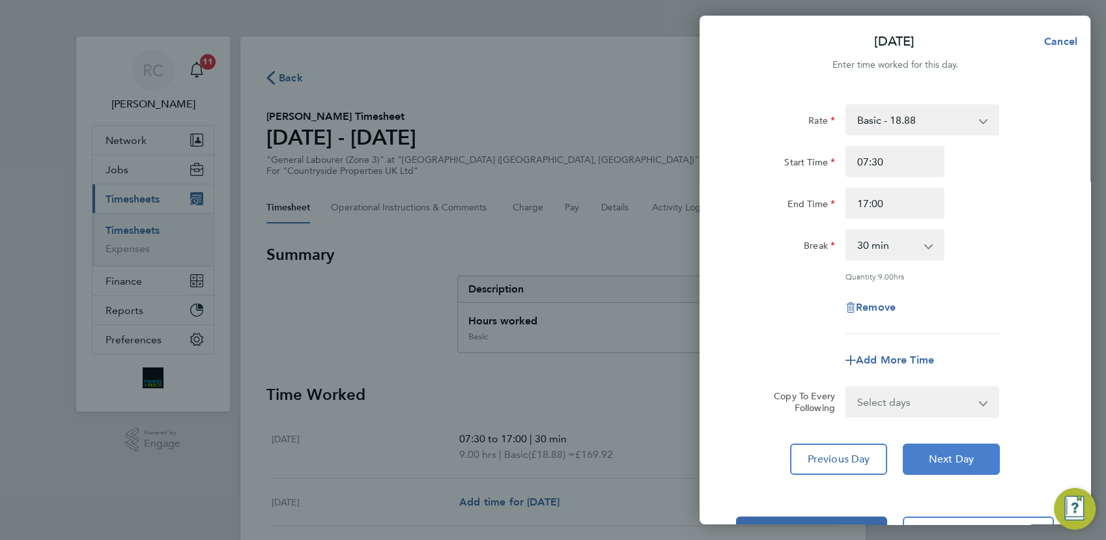
click at [974, 468] on button "Next Day" at bounding box center [950, 458] width 97 height 31
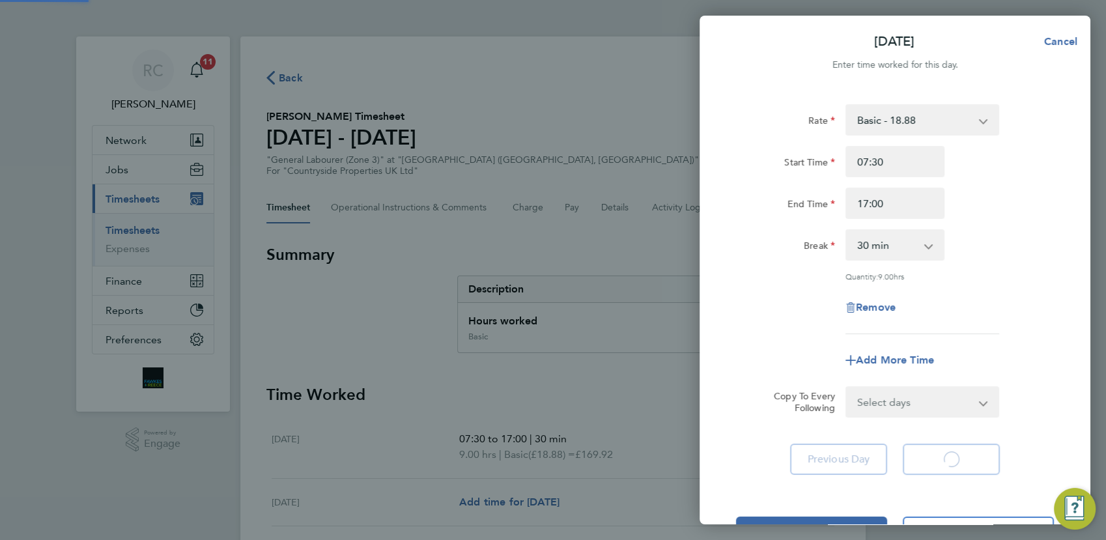
select select "30"
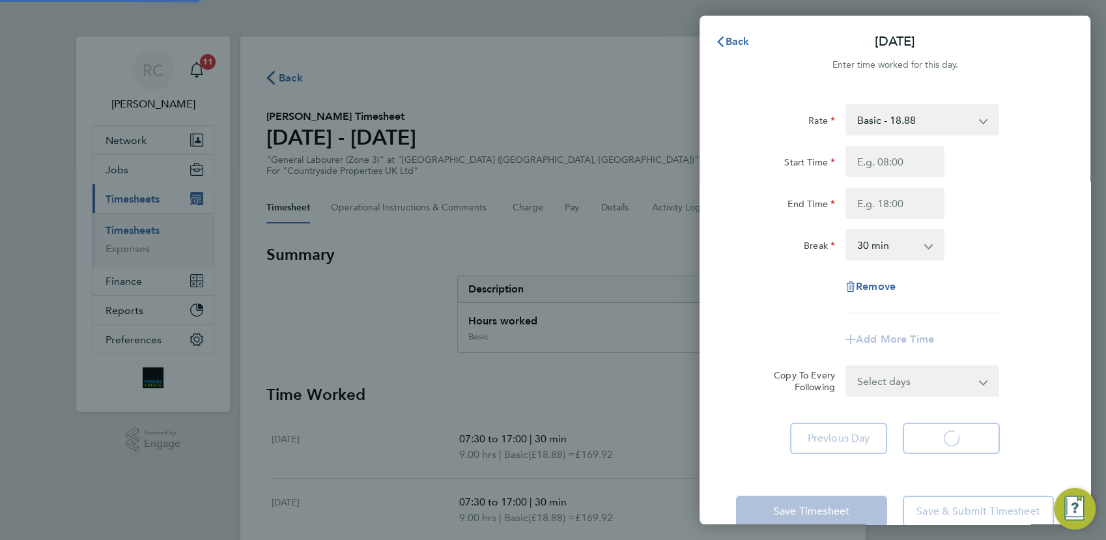
select select "30"
click at [903, 164] on input "Start Time" at bounding box center [894, 161] width 99 height 31
type input "07:30"
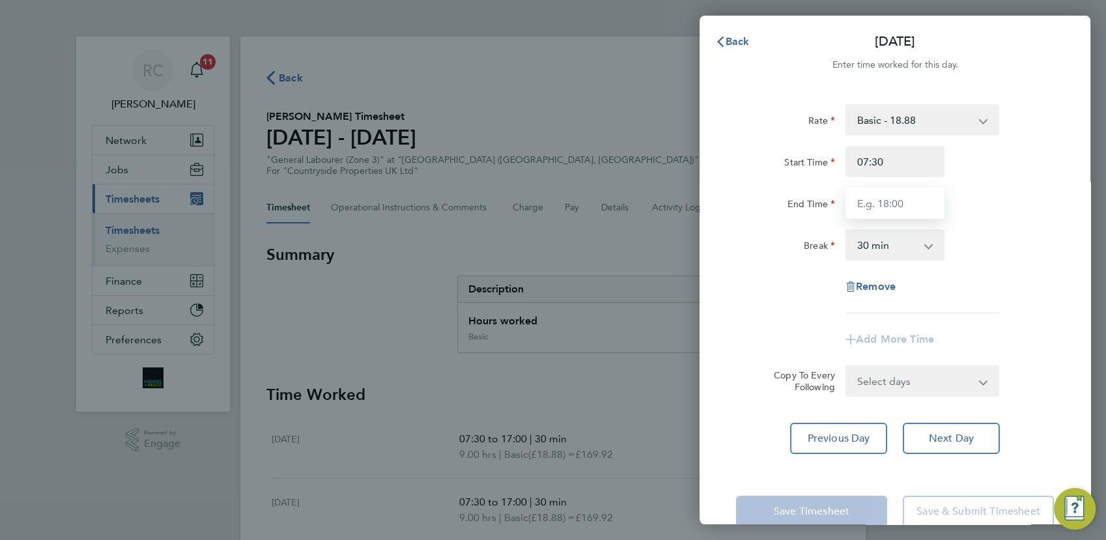
type input "17:00"
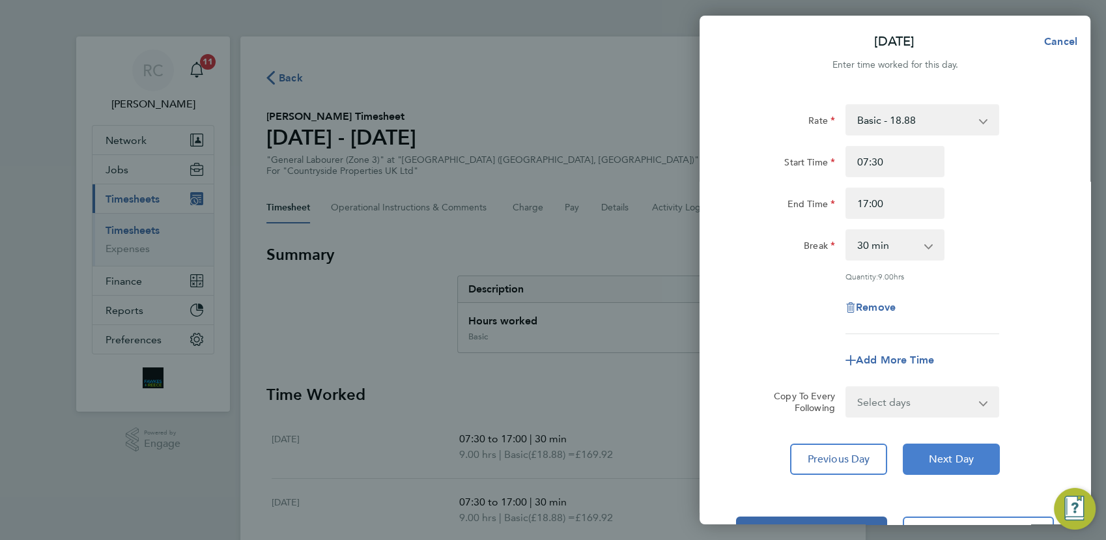
drag, startPoint x: 942, startPoint y: 457, endPoint x: 941, endPoint y: 398, distance: 58.6
click at [943, 459] on span "Next Day" at bounding box center [951, 459] width 45 height 13
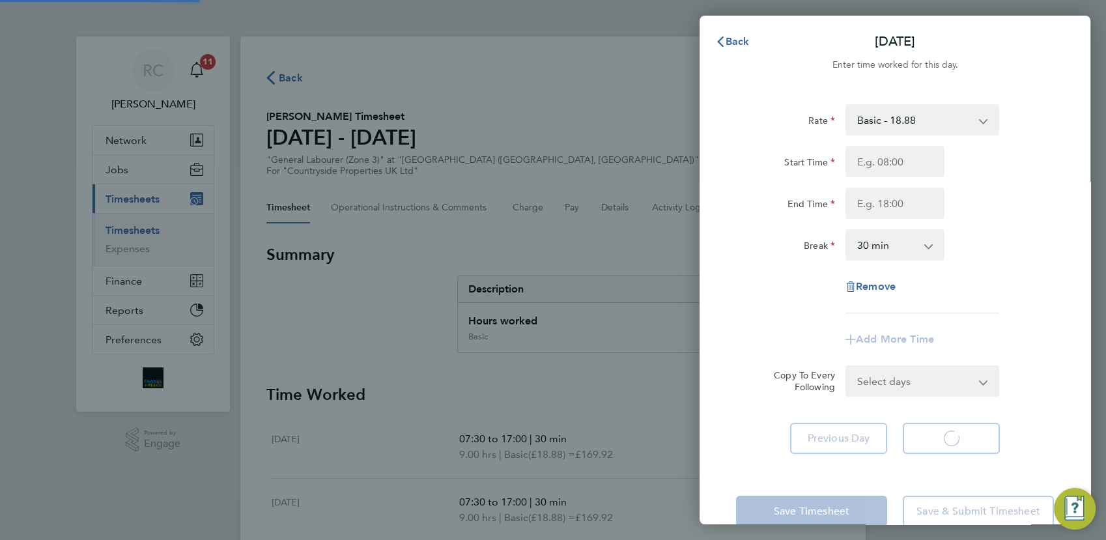
select select "30"
click at [920, 157] on input "Start Time" at bounding box center [894, 161] width 99 height 31
type input "07:30"
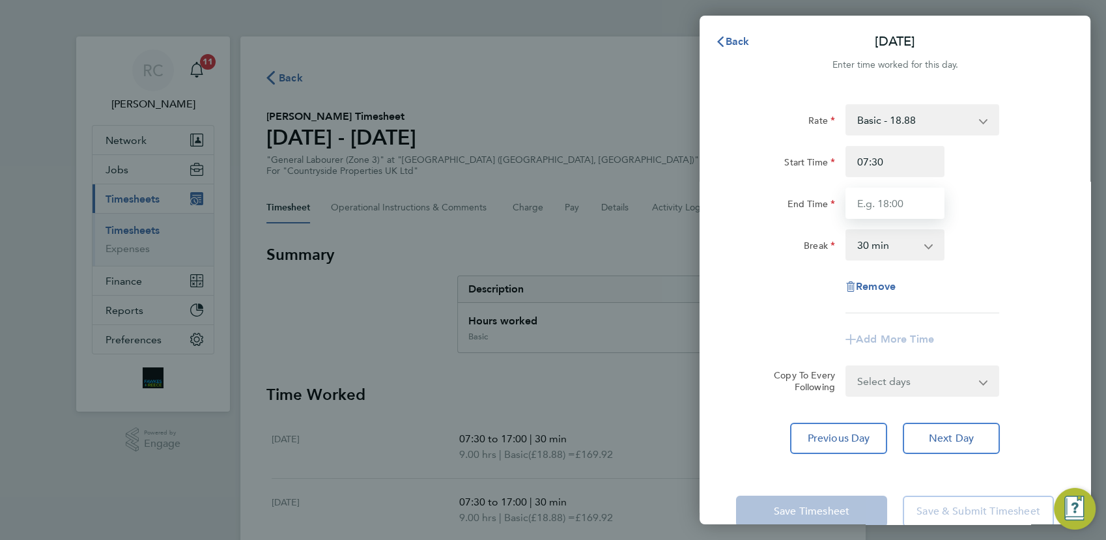
type input "17:00"
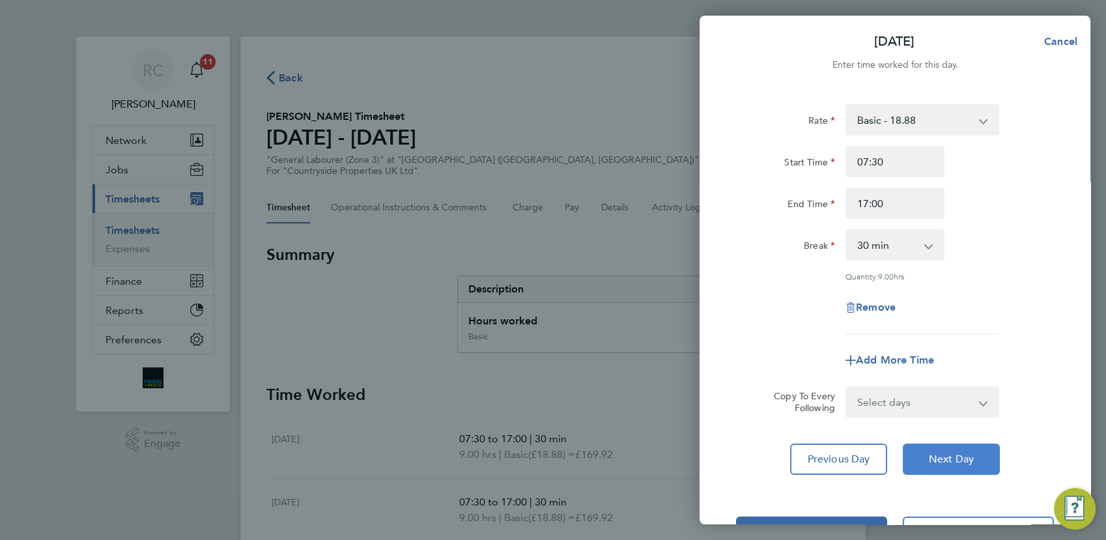
drag, startPoint x: 957, startPoint y: 460, endPoint x: 953, endPoint y: 453, distance: 8.7
click at [956, 460] on span "Next Day" at bounding box center [951, 459] width 45 height 13
select select "30"
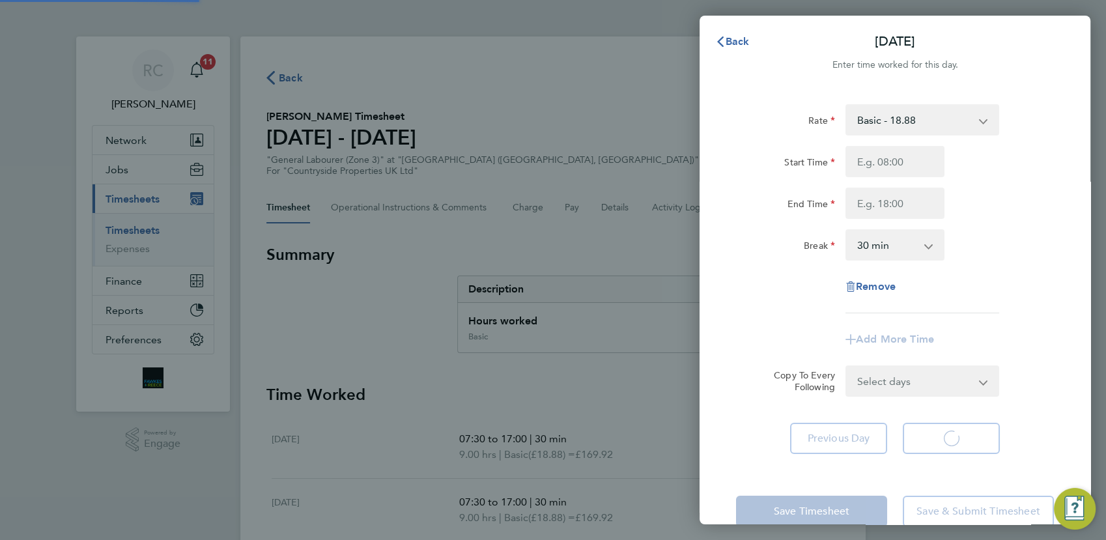
select select "30"
click at [911, 167] on input "Start Time" at bounding box center [894, 161] width 99 height 31
type input "07:30"
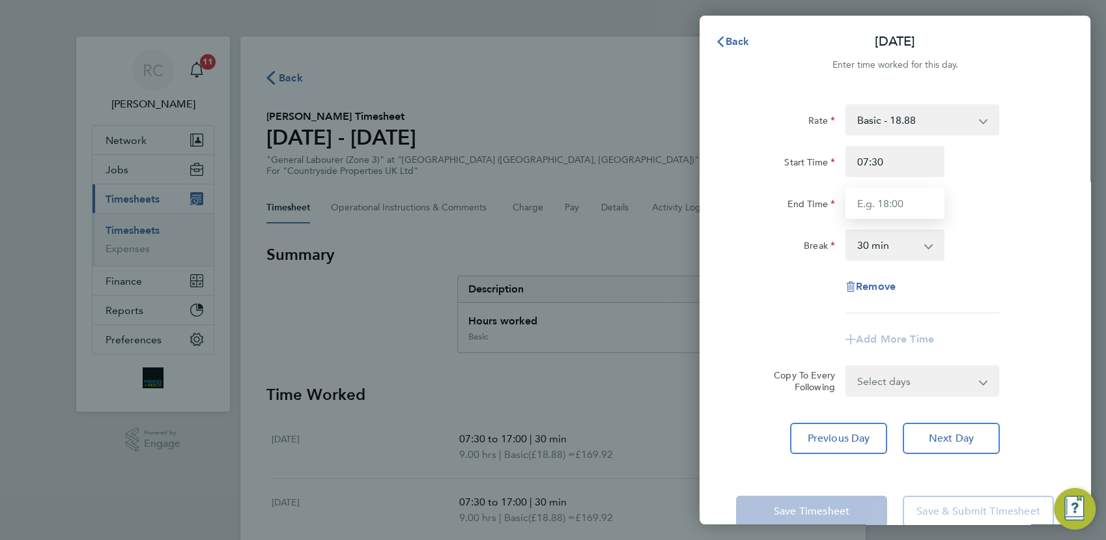
type input "17:00"
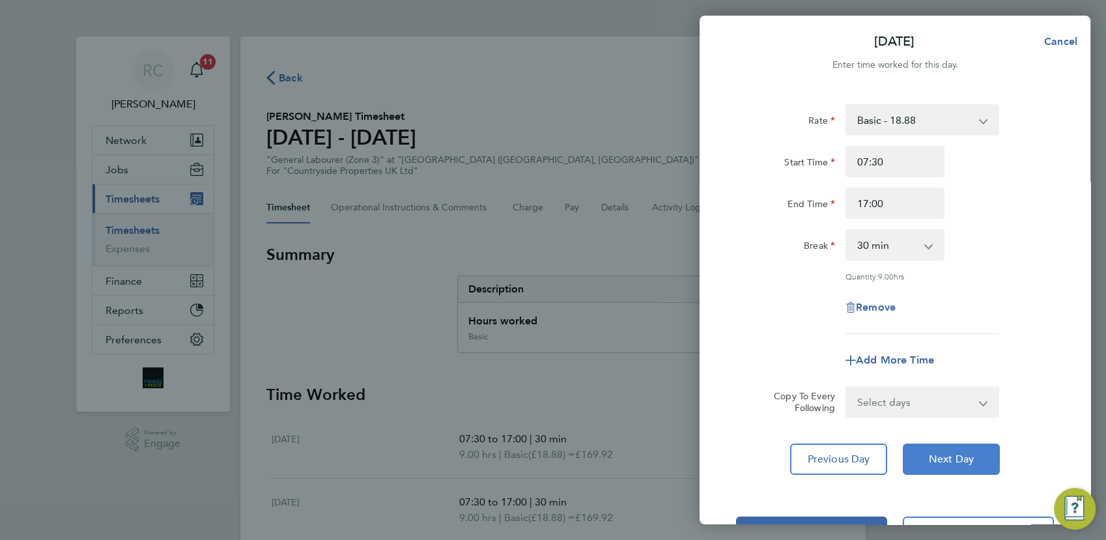
drag, startPoint x: 932, startPoint y: 450, endPoint x: 937, endPoint y: 395, distance: 55.5
click at [934, 452] on button "Next Day" at bounding box center [950, 458] width 97 height 31
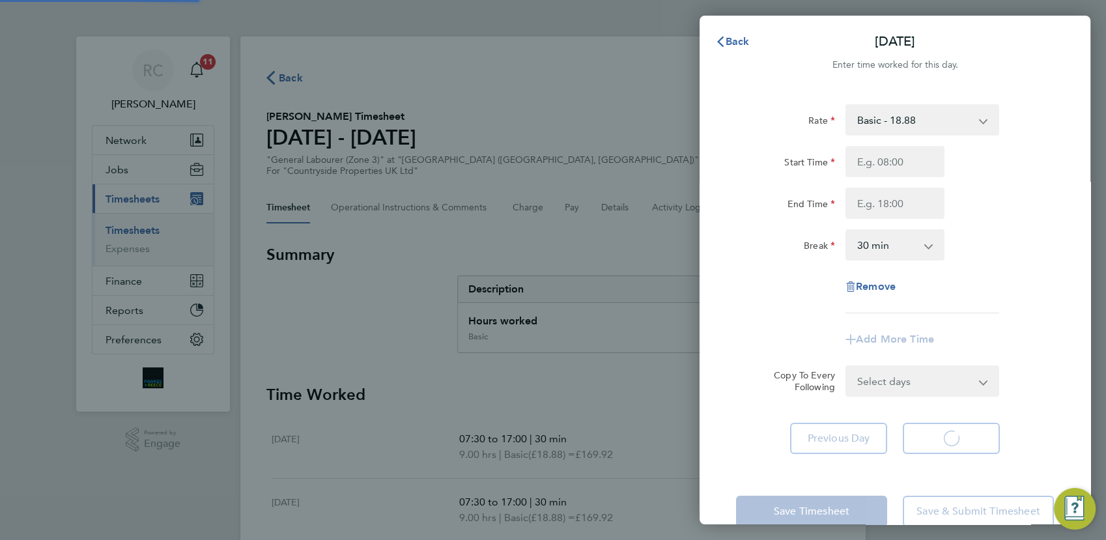
select select "30"
click at [902, 150] on input "Start Time" at bounding box center [894, 161] width 99 height 31
type input "07:30"
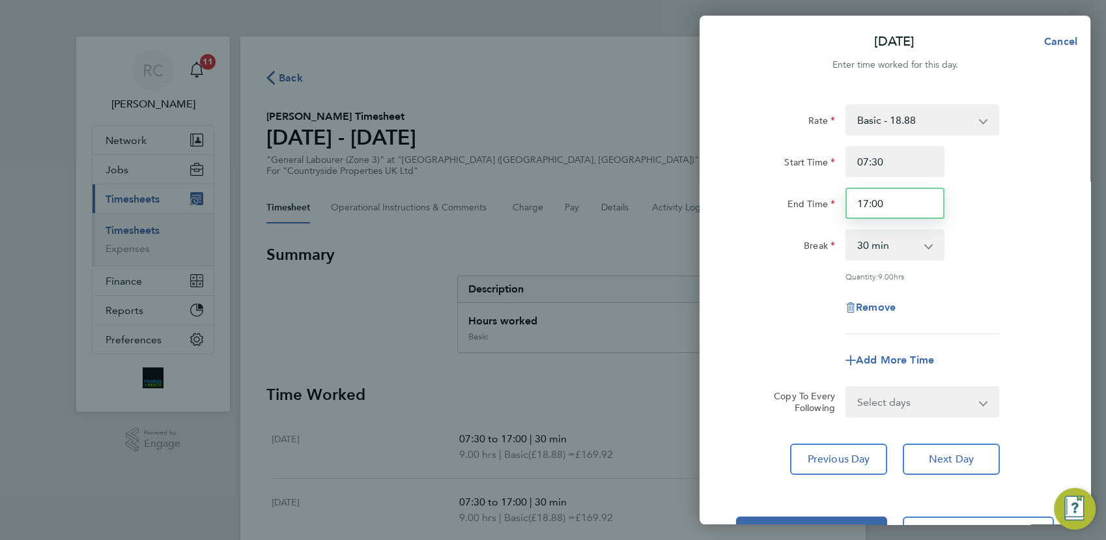
drag, startPoint x: 802, startPoint y: 228, endPoint x: 800, endPoint y: 221, distance: 7.4
click at [799, 227] on div "Rate Basic - 18.88 Start Time 07:30 End Time 17:00 Break 0 min 15 min 30 min 45…" at bounding box center [895, 219] width 318 height 230
type input "14:00"
drag, startPoint x: 1036, startPoint y: 162, endPoint x: 1001, endPoint y: 237, distance: 82.7
click at [1036, 162] on div "Start Time 07:30" at bounding box center [895, 161] width 328 height 31
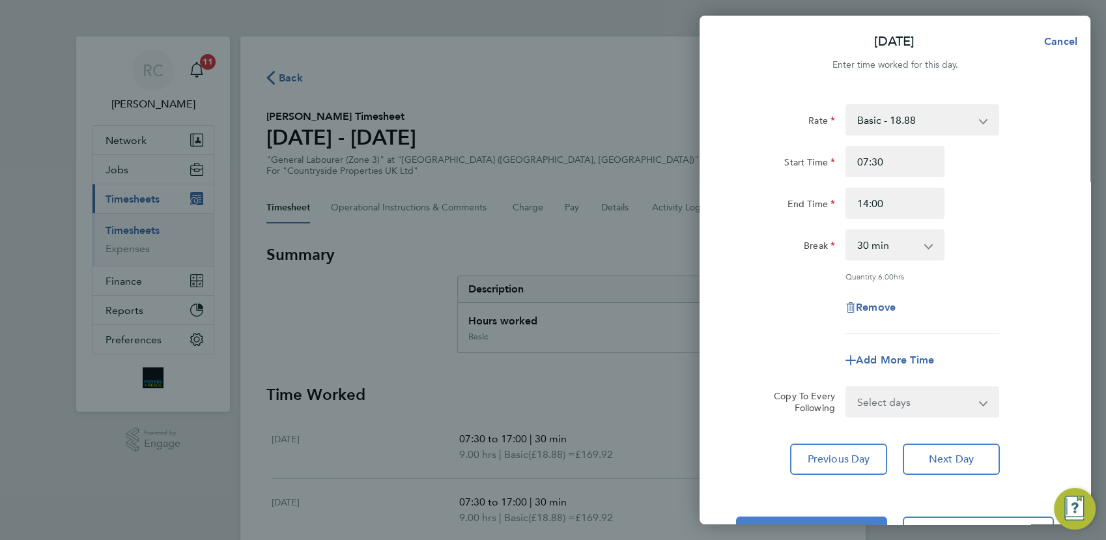
click at [839, 519] on button "Save Timesheet" at bounding box center [811, 531] width 151 height 31
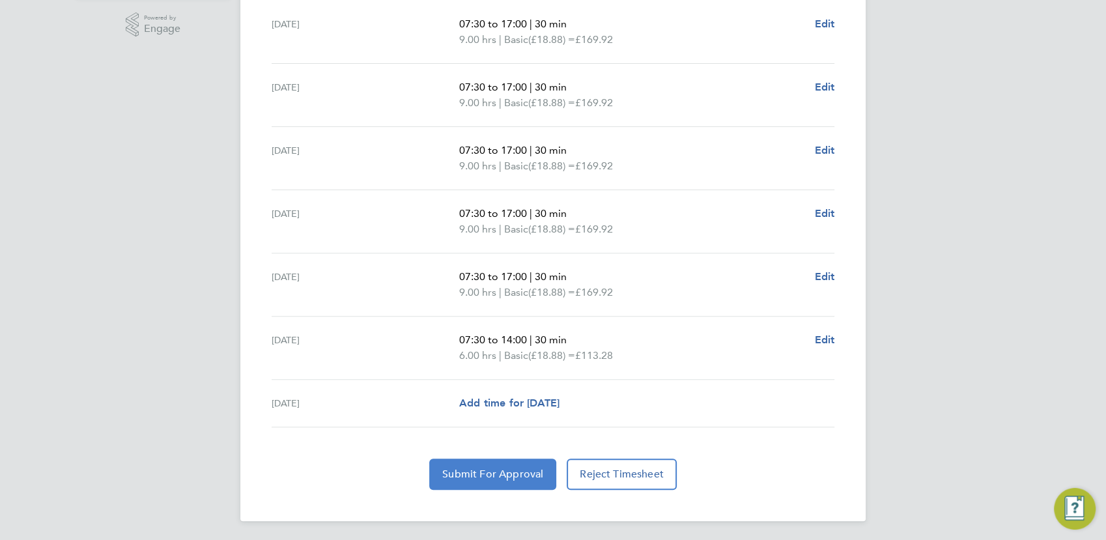
click at [516, 485] on button "Submit For Approval" at bounding box center [492, 473] width 127 height 31
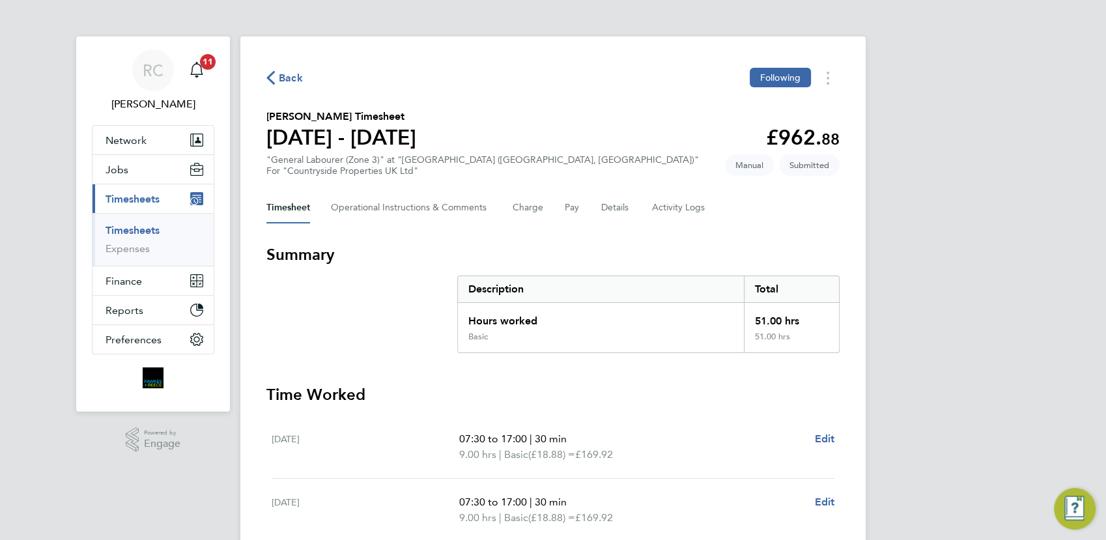
click at [279, 82] on span "Back" at bounding box center [291, 78] width 24 height 16
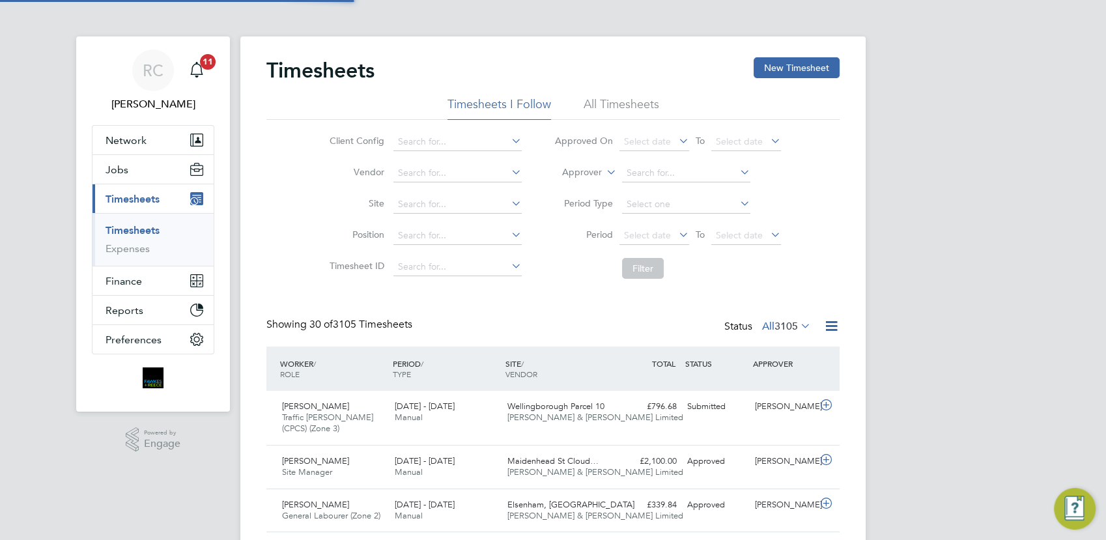
click at [787, 61] on button "New Timesheet" at bounding box center [796, 67] width 86 height 21
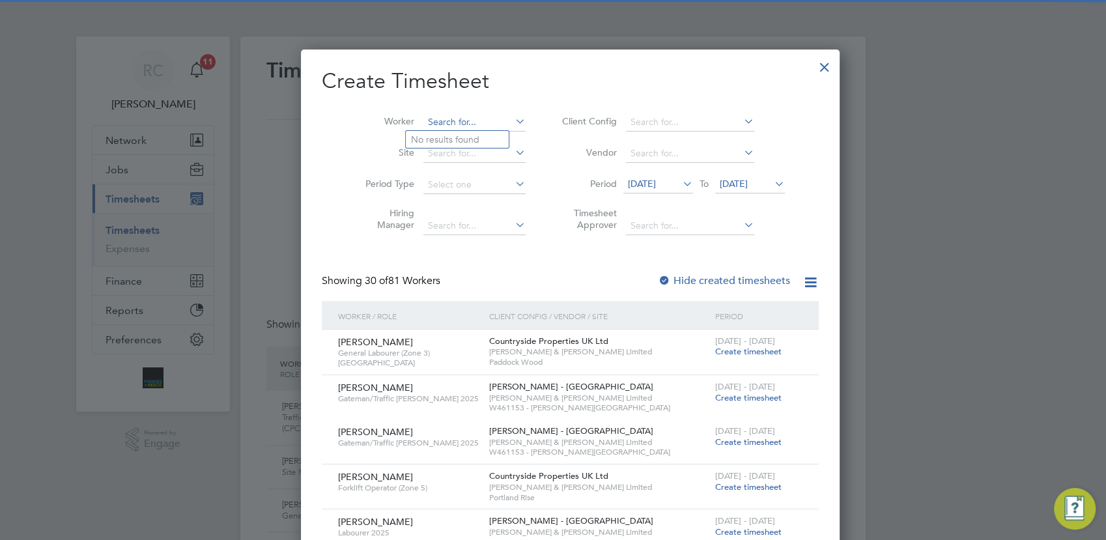
click at [454, 117] on input at bounding box center [474, 122] width 102 height 18
click at [486, 154] on b "Grad" at bounding box center [496, 157] width 21 height 11
type input "[PERSON_NAME]"
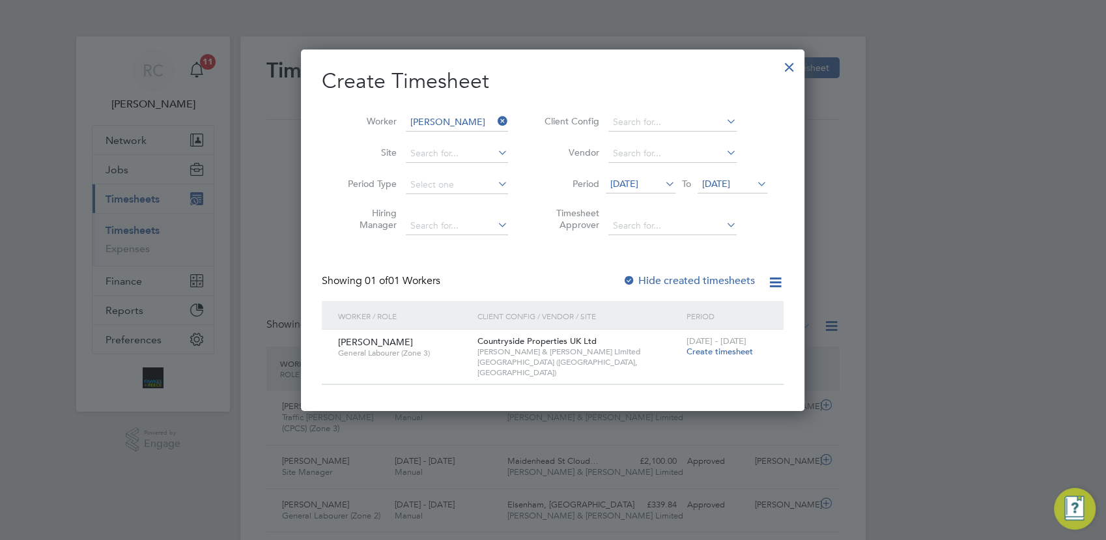
drag, startPoint x: 714, startPoint y: 350, endPoint x: 738, endPoint y: 320, distance: 38.8
click at [714, 350] on span "Create timesheet" at bounding box center [719, 351] width 66 height 11
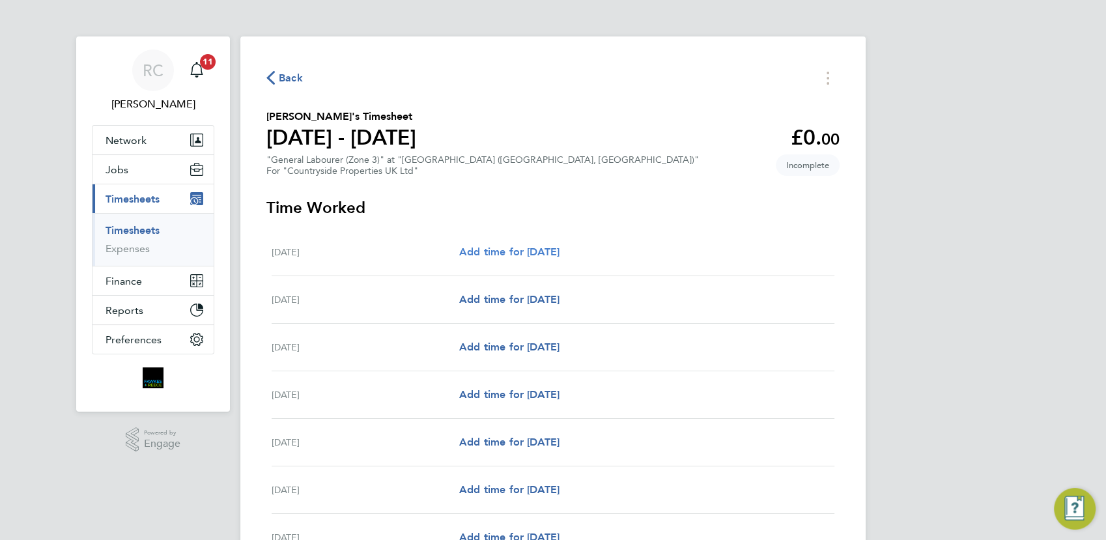
click at [552, 249] on span "Add time for Mon 25 Aug" at bounding box center [509, 251] width 100 height 12
select select "30"
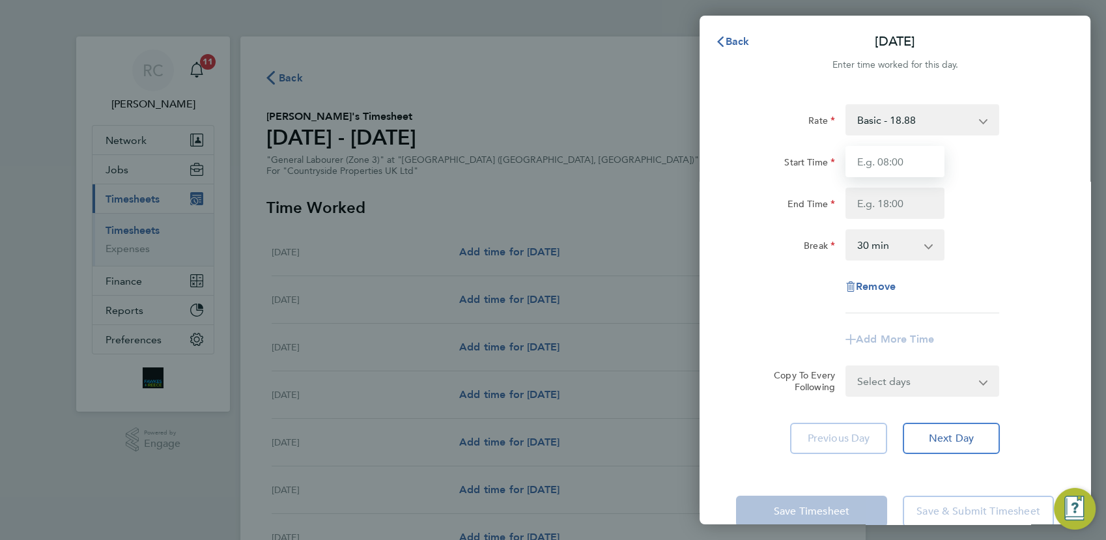
click at [891, 155] on input "Start Time" at bounding box center [894, 161] width 99 height 31
type input "07:30"
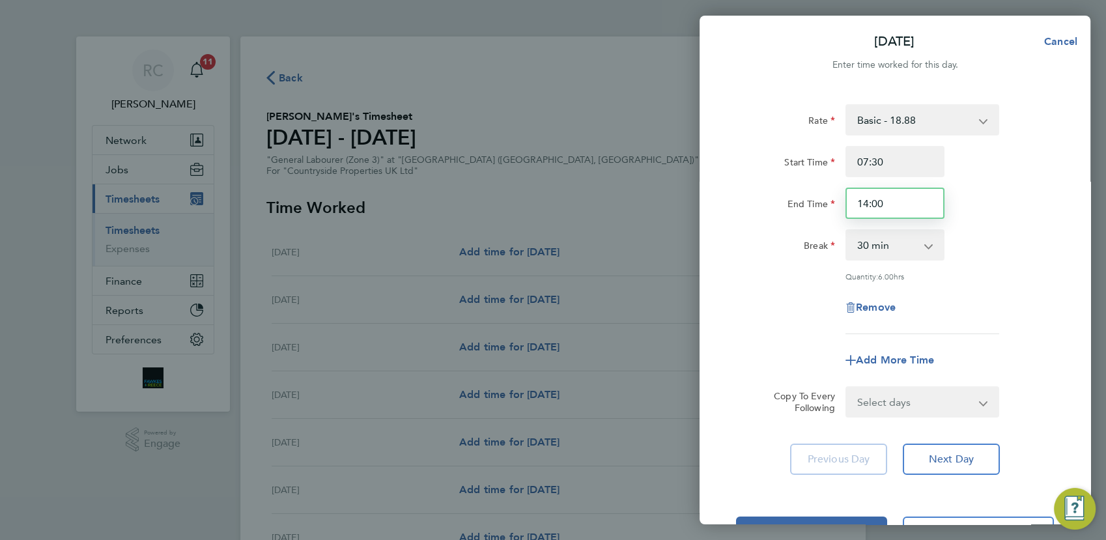
drag, startPoint x: 887, startPoint y: 203, endPoint x: 827, endPoint y: 206, distance: 60.0
click at [828, 210] on div "End Time 14:00" at bounding box center [895, 203] width 328 height 31
type input "17:00"
click at [996, 177] on div "Start Time 07:30 End Time 17:00" at bounding box center [895, 182] width 328 height 73
drag, startPoint x: 968, startPoint y: 460, endPoint x: 960, endPoint y: 434, distance: 28.0
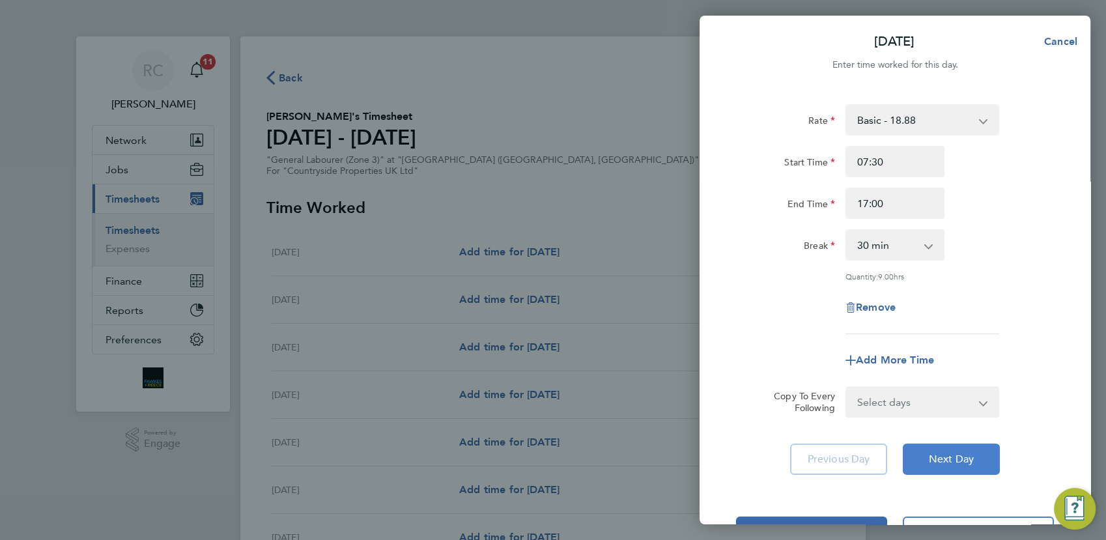
click at [969, 459] on span "Next Day" at bounding box center [951, 459] width 45 height 13
select select "30"
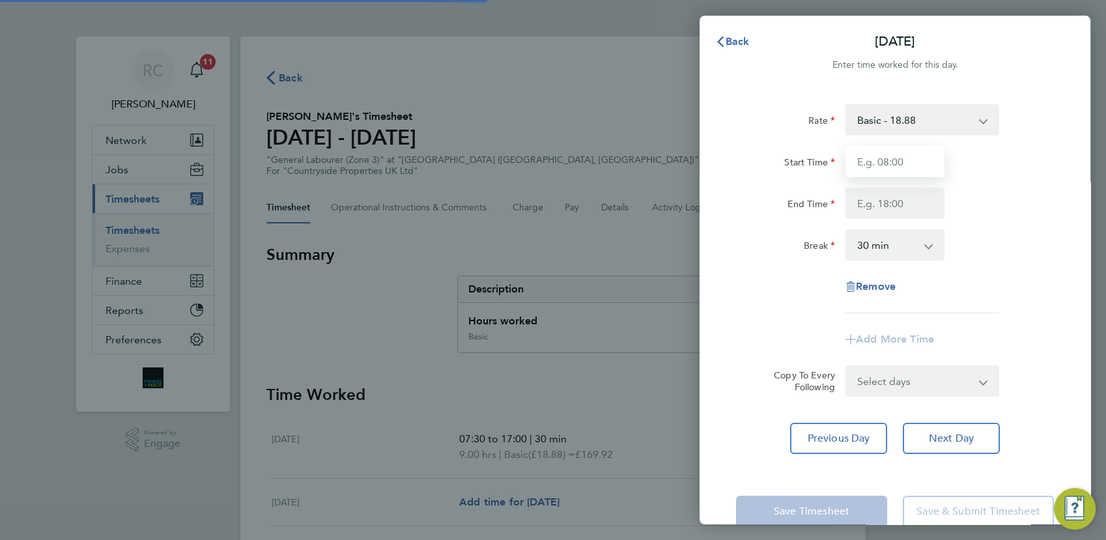
click at [897, 158] on input "Start Time" at bounding box center [894, 161] width 99 height 31
type input "07:30"
type input "17:00"
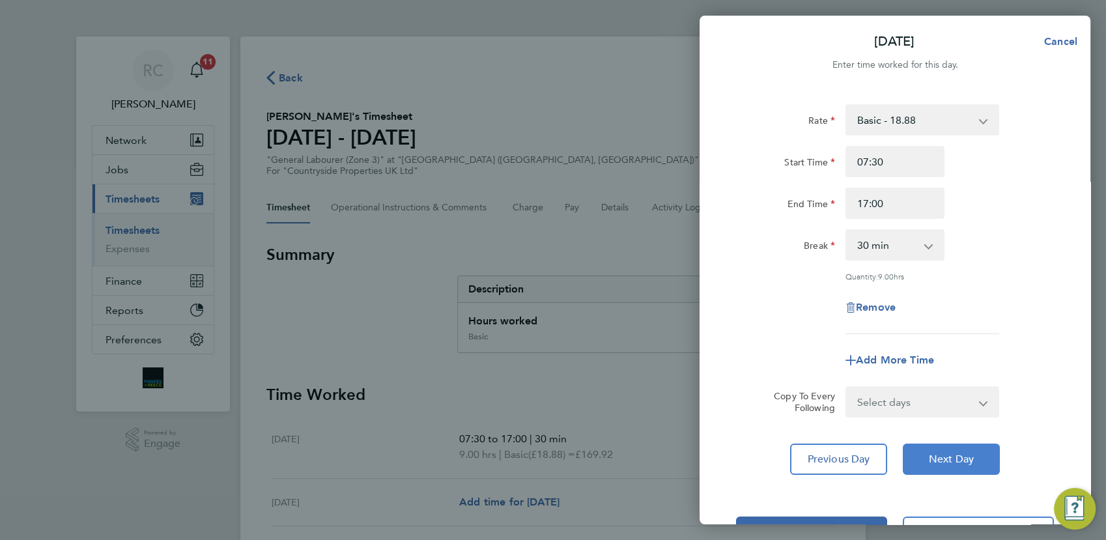
drag, startPoint x: 961, startPoint y: 460, endPoint x: 962, endPoint y: 441, distance: 19.6
click at [964, 461] on span "Next Day" at bounding box center [951, 459] width 45 height 13
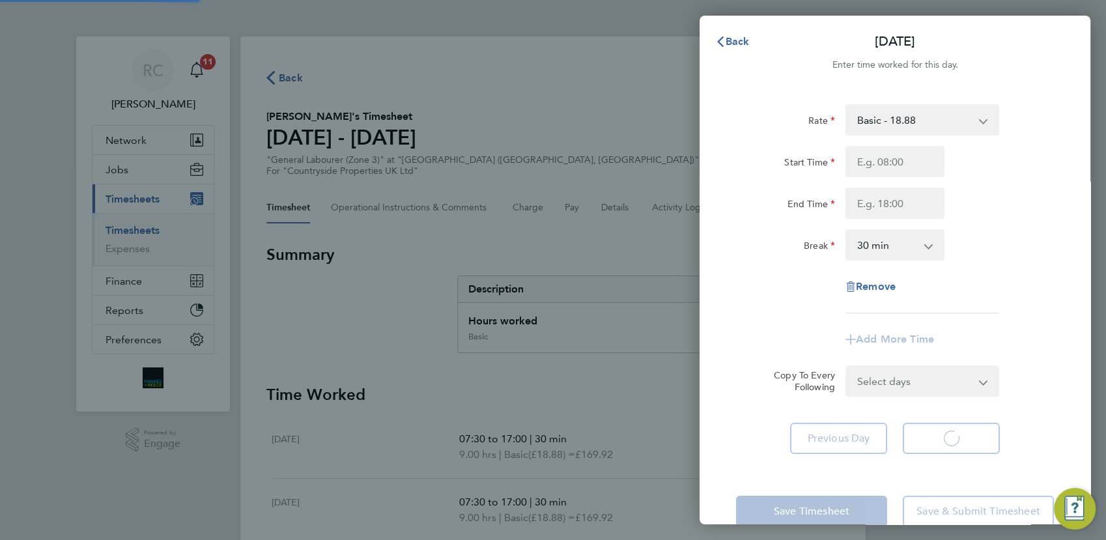
select select "30"
drag, startPoint x: 844, startPoint y: 133, endPoint x: 896, endPoint y: 168, distance: 62.5
click at [891, 158] on input "Start Time" at bounding box center [894, 161] width 99 height 31
type input "07:30"
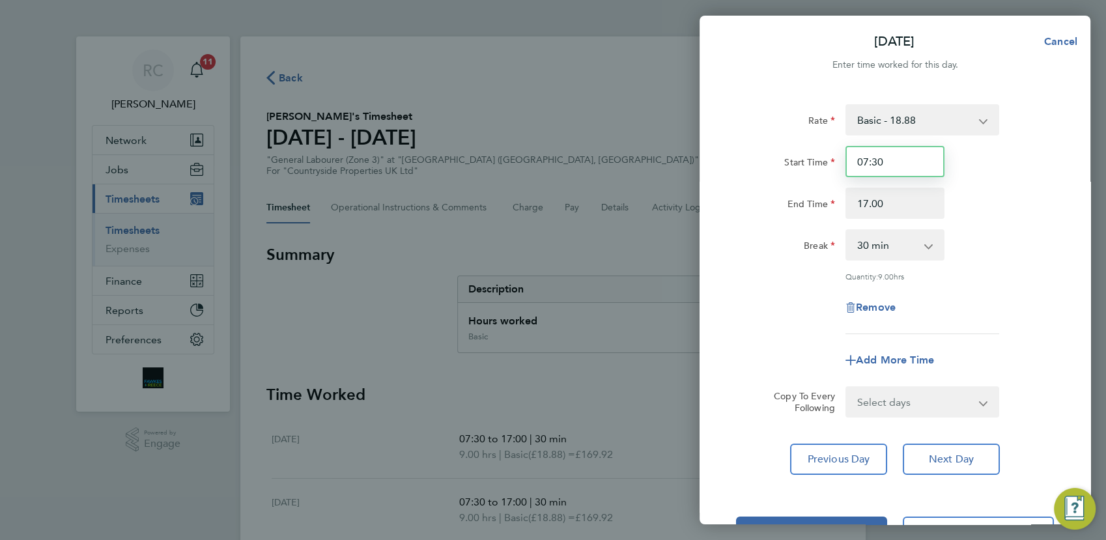
type input "17:00"
drag, startPoint x: 944, startPoint y: 462, endPoint x: 947, endPoint y: 454, distance: 9.1
click at [945, 462] on span "Next Day" at bounding box center [951, 459] width 45 height 13
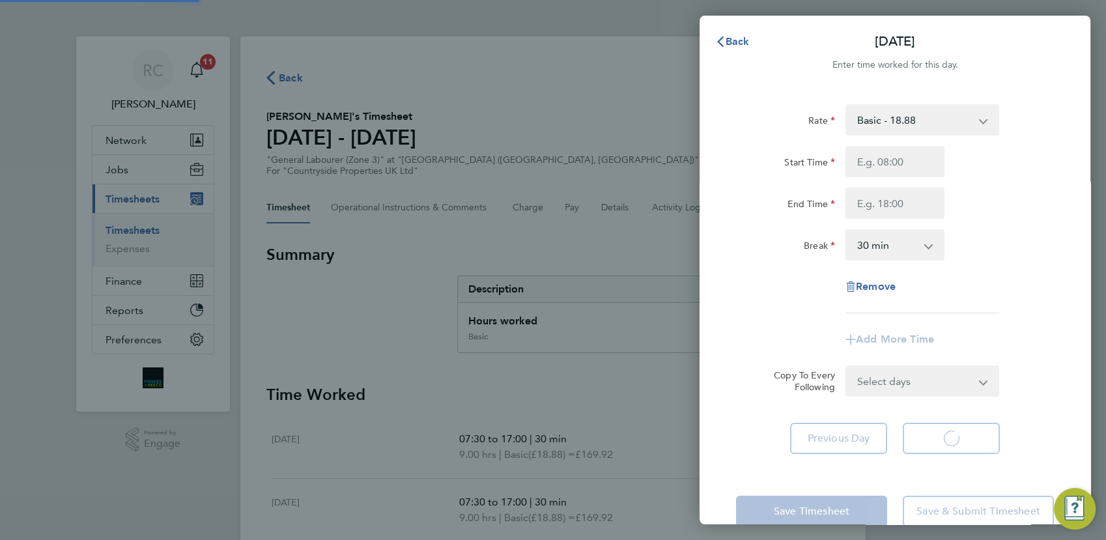
select select "30"
click at [881, 166] on input "Start Time" at bounding box center [894, 161] width 99 height 31
type input "07:30"
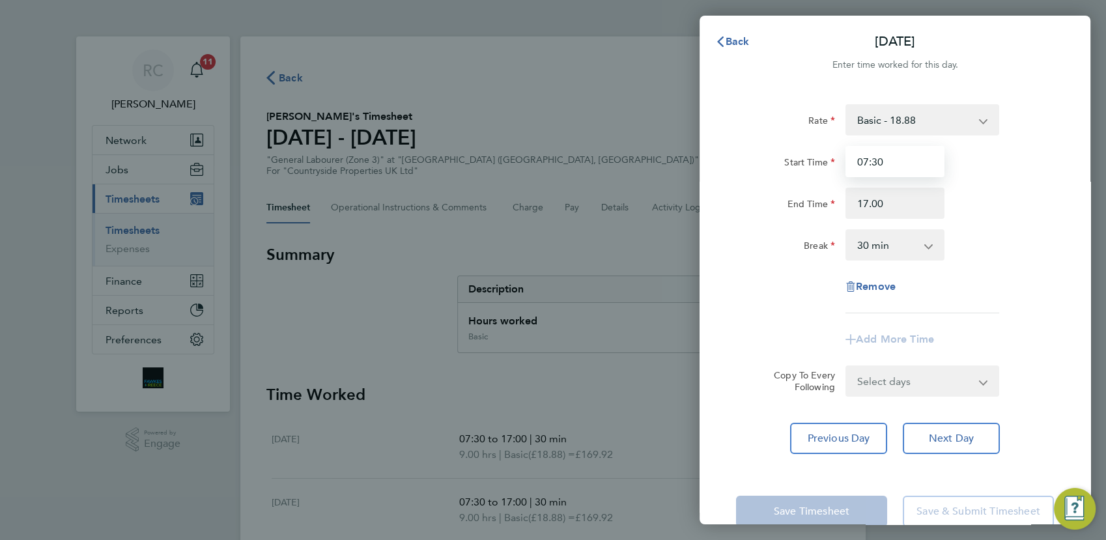
type input "17:00"
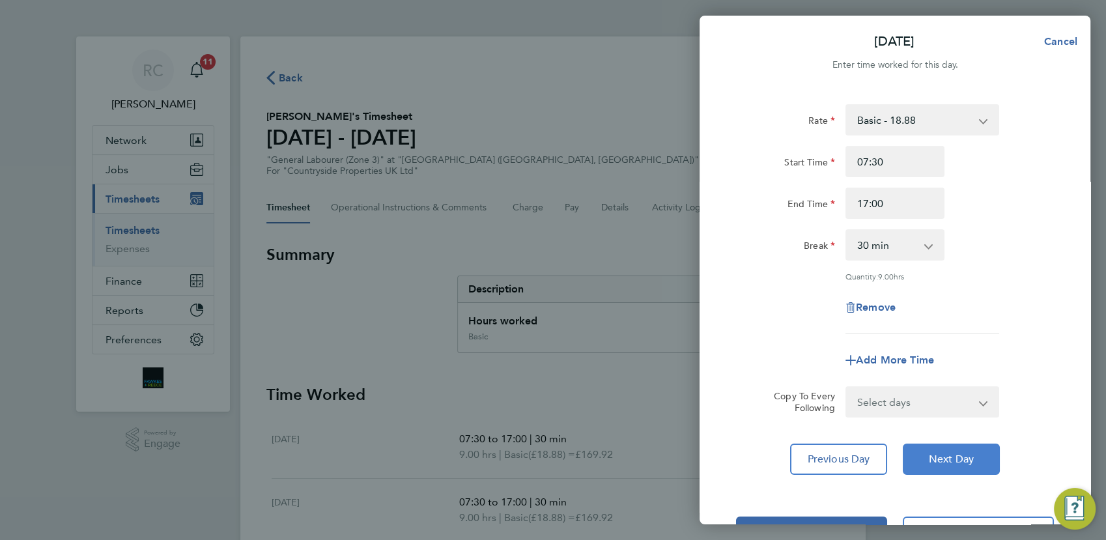
click at [961, 460] on span "Next Day" at bounding box center [951, 459] width 45 height 13
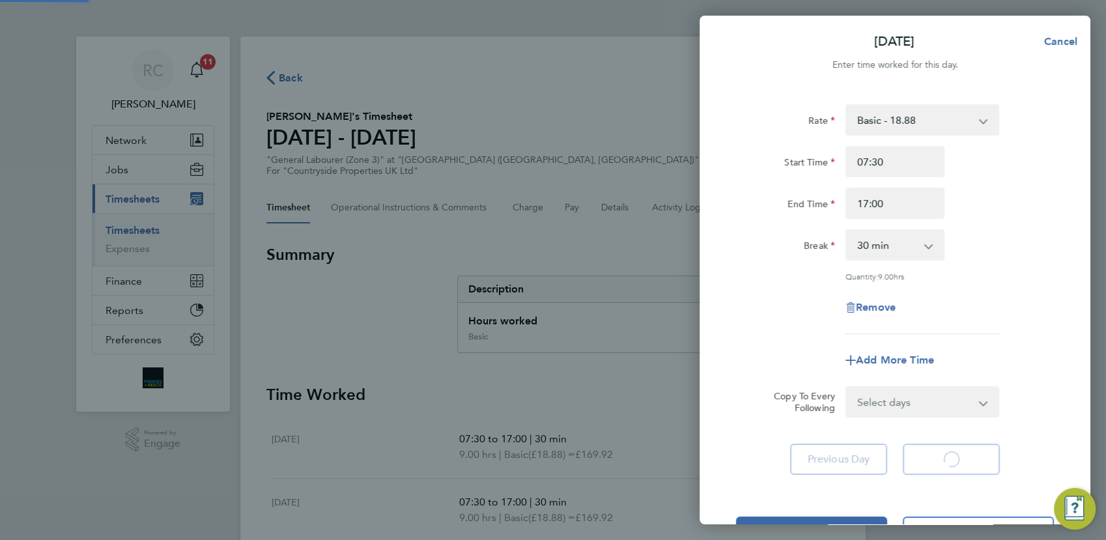
select select "30"
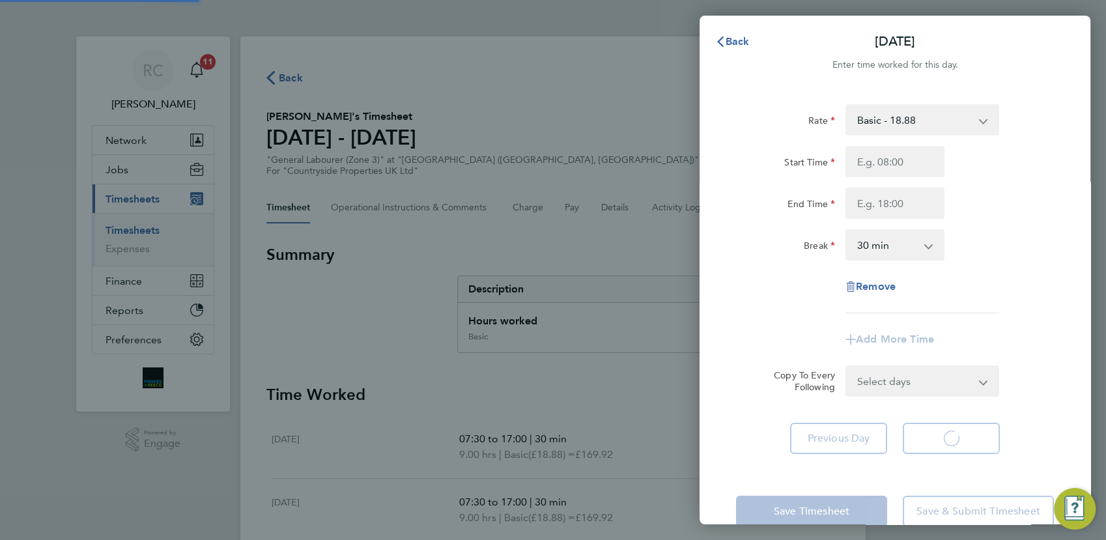
select select "30"
drag, startPoint x: 868, startPoint y: 152, endPoint x: 874, endPoint y: 159, distance: 9.2
click at [868, 155] on input "Start Time" at bounding box center [894, 161] width 99 height 31
type input "07:30"
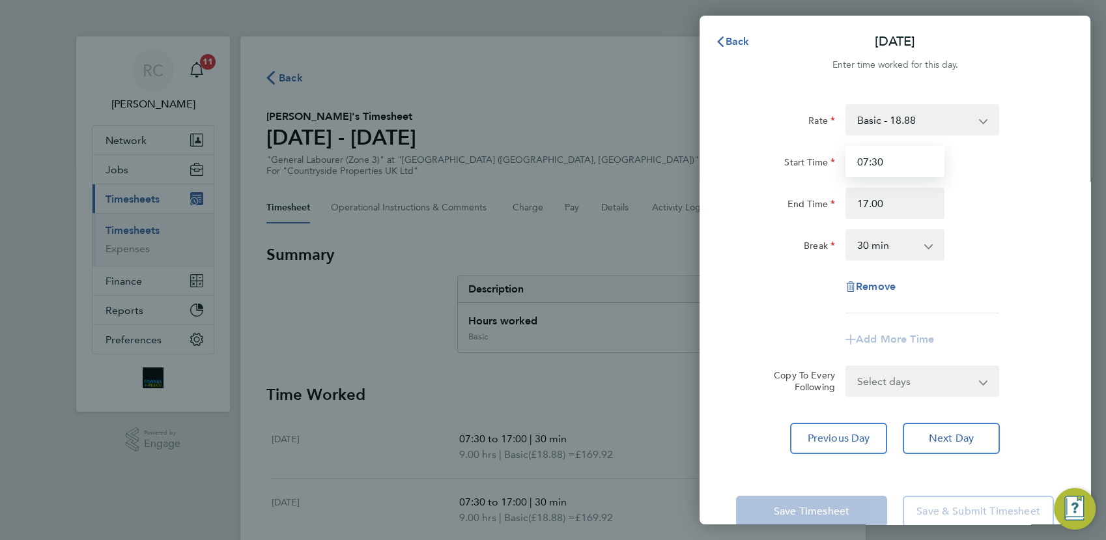
type input "17:00"
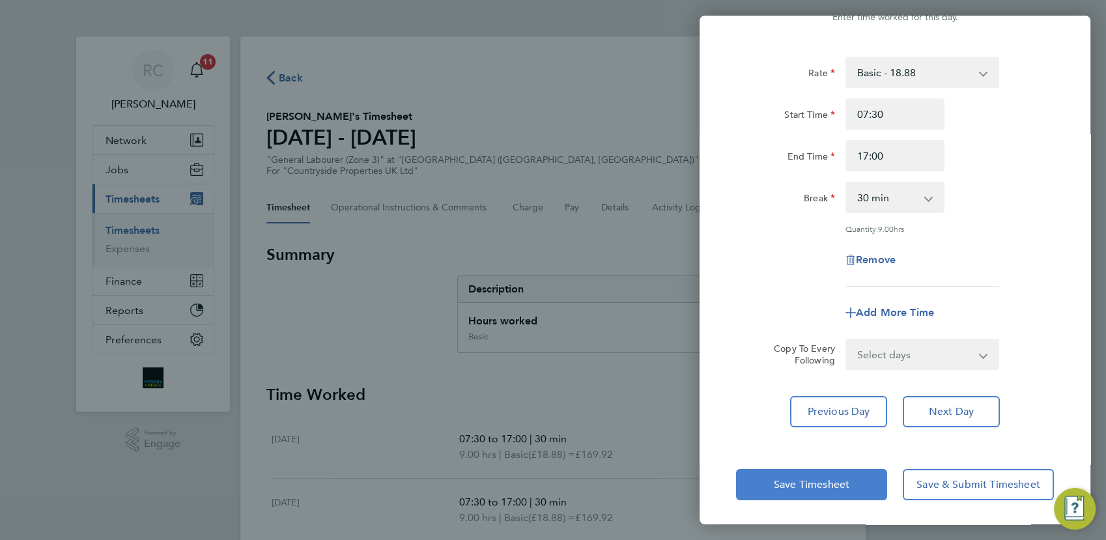
click at [839, 478] on span "Save Timesheet" at bounding box center [812, 484] width 76 height 13
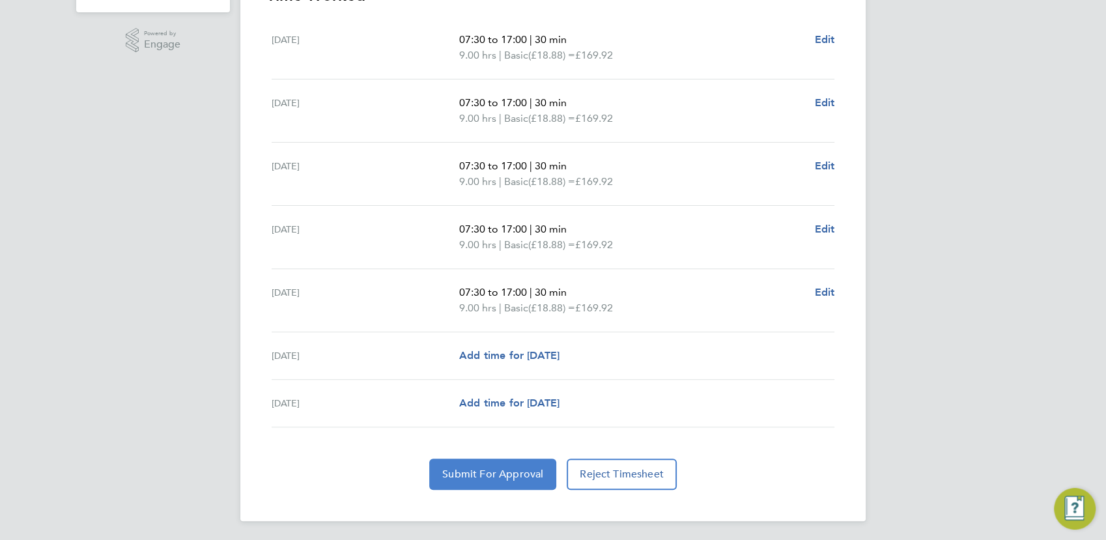
click at [518, 471] on span "Submit For Approval" at bounding box center [492, 474] width 101 height 13
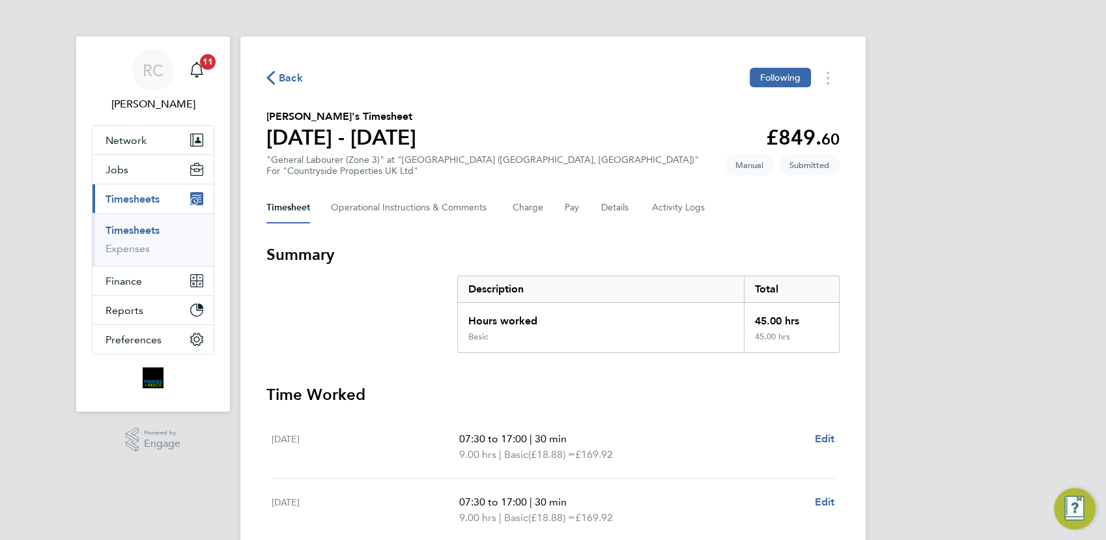
click at [283, 76] on span "Back" at bounding box center [291, 78] width 24 height 16
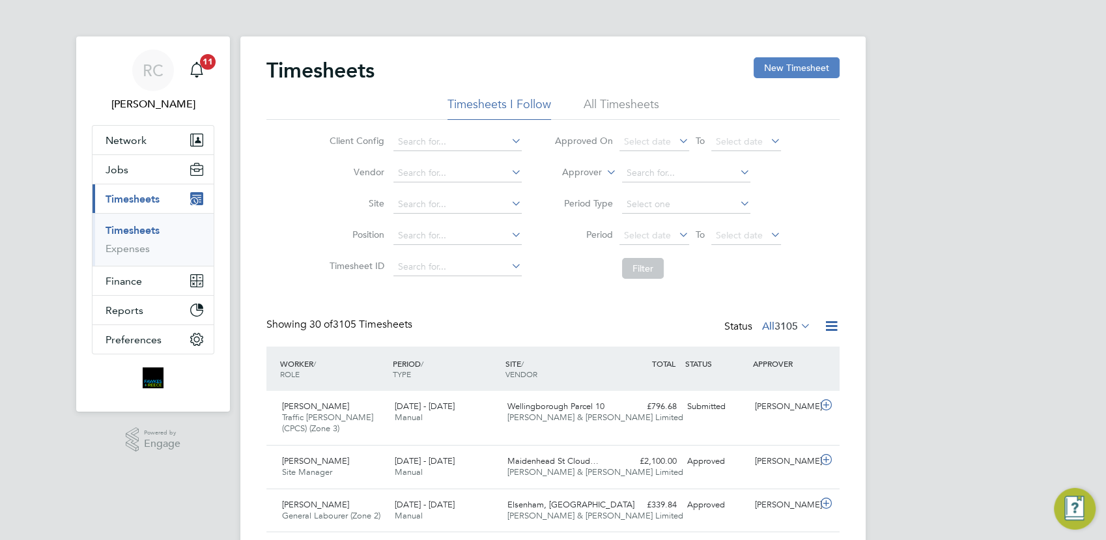
click at [808, 65] on button "New Timesheet" at bounding box center [796, 67] width 86 height 21
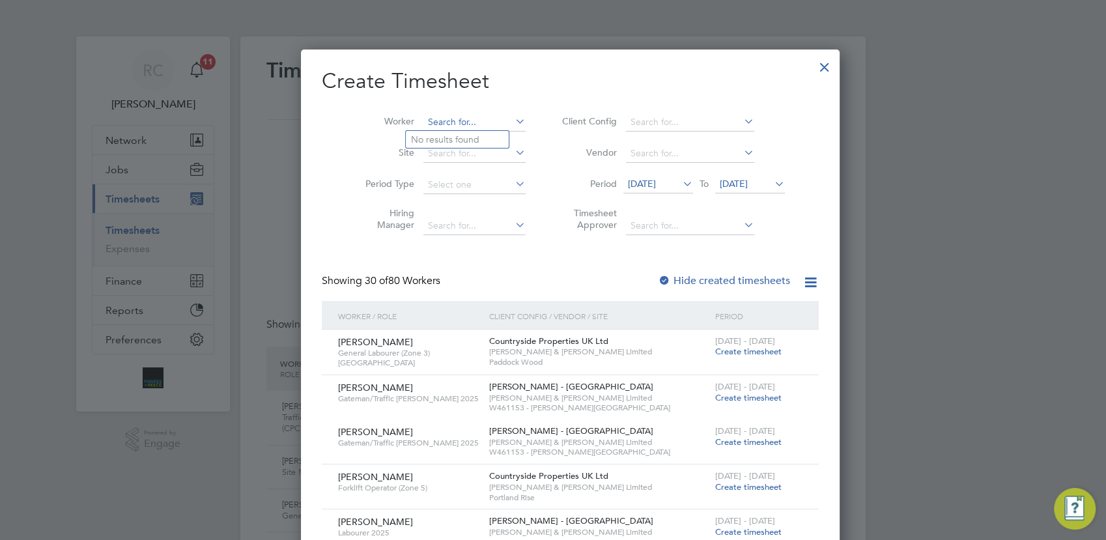
click at [463, 117] on input at bounding box center [474, 122] width 102 height 18
drag, startPoint x: 453, startPoint y: 157, endPoint x: 475, endPoint y: 155, distance: 22.2
click at [453, 156] on li "Alexandra Rau" at bounding box center [486, 157] width 161 height 18
type input "[PERSON_NAME]"
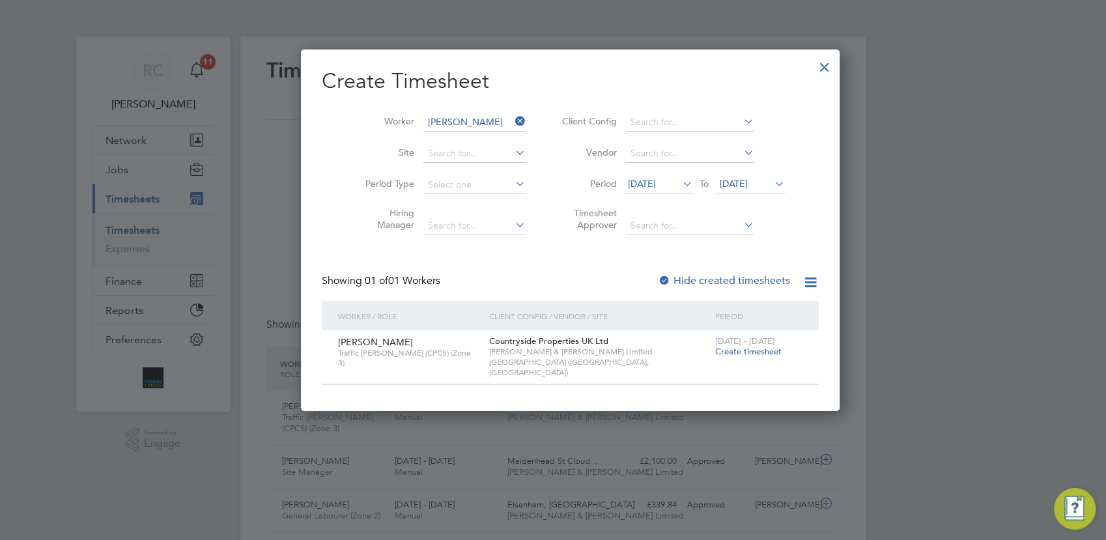
click at [719, 357] on div "25 - 31 Aug 2025 Create timesheet" at bounding box center [759, 346] width 94 height 35
click at [738, 352] on span "Create timesheet" at bounding box center [748, 351] width 66 height 11
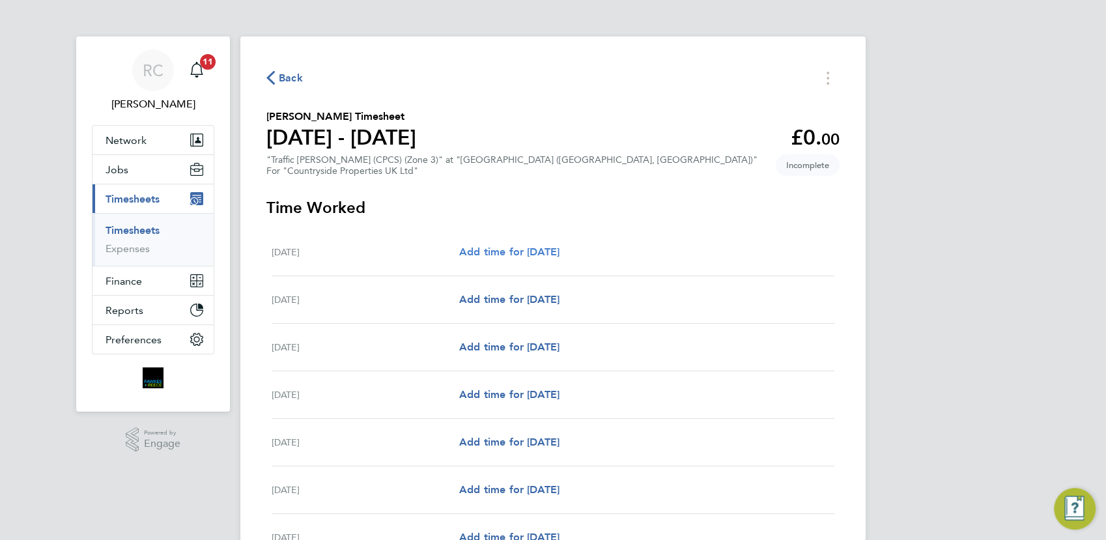
click at [559, 248] on span "Add time for Mon 25 Aug" at bounding box center [509, 251] width 100 height 12
select select "30"
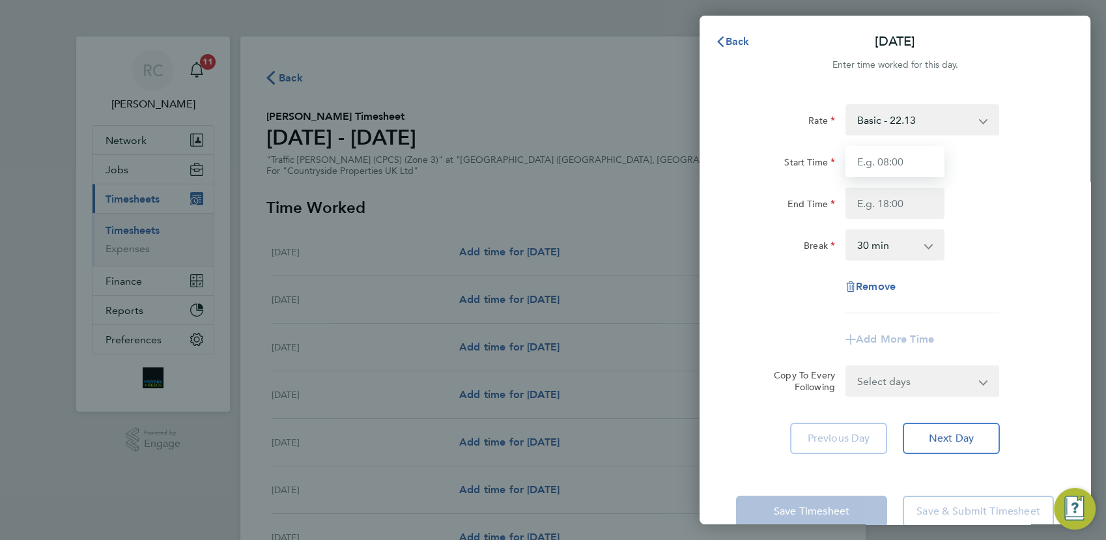
click at [907, 161] on input "Start Time" at bounding box center [894, 161] width 99 height 31
type input "07:30"
type input "17:00"
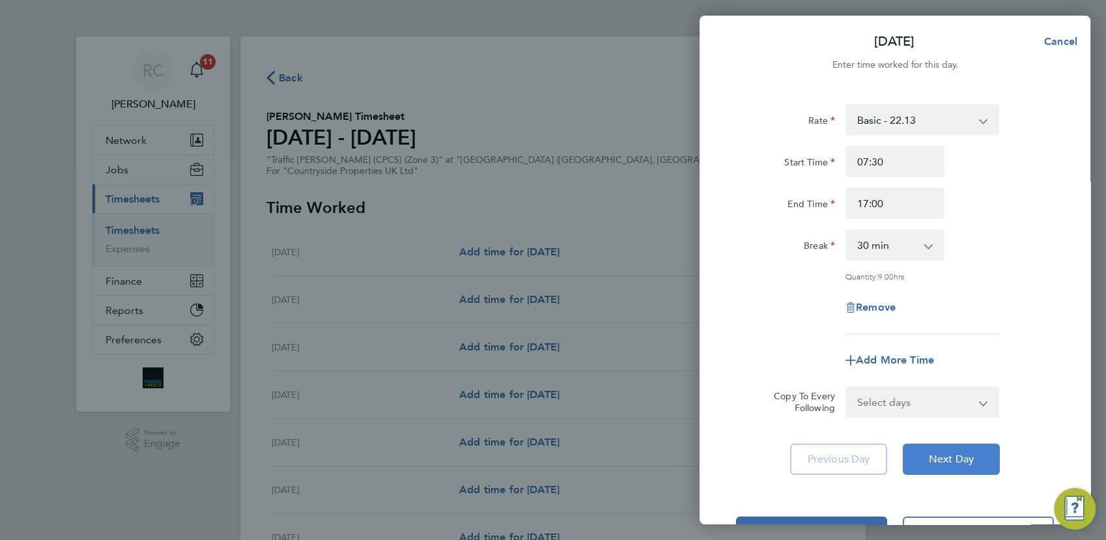
click at [962, 470] on button "Next Day" at bounding box center [950, 458] width 97 height 31
select select "30"
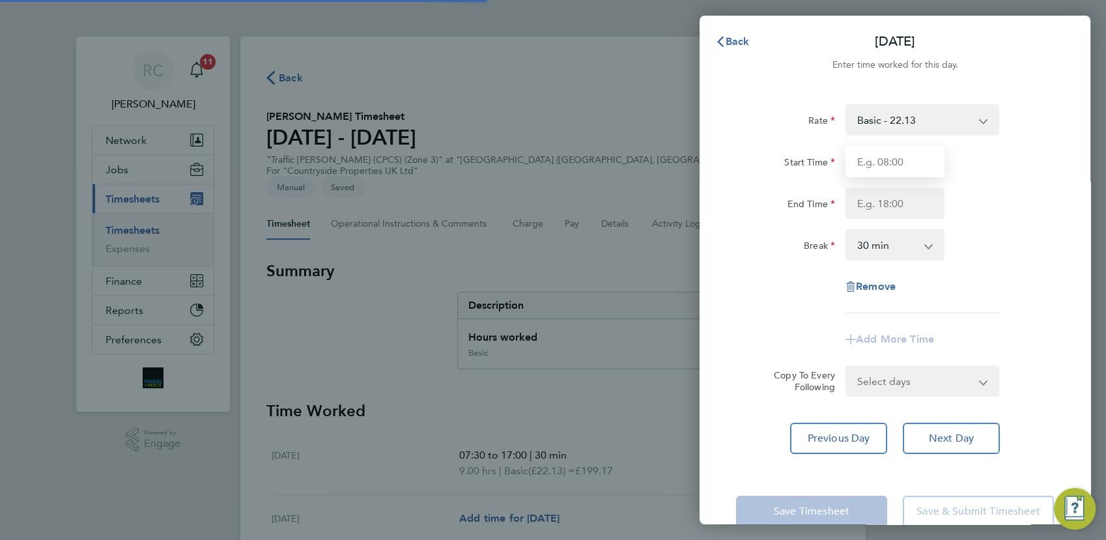
click at [889, 160] on input "Start Time" at bounding box center [894, 161] width 99 height 31
type input "07:30"
type input "17:00"
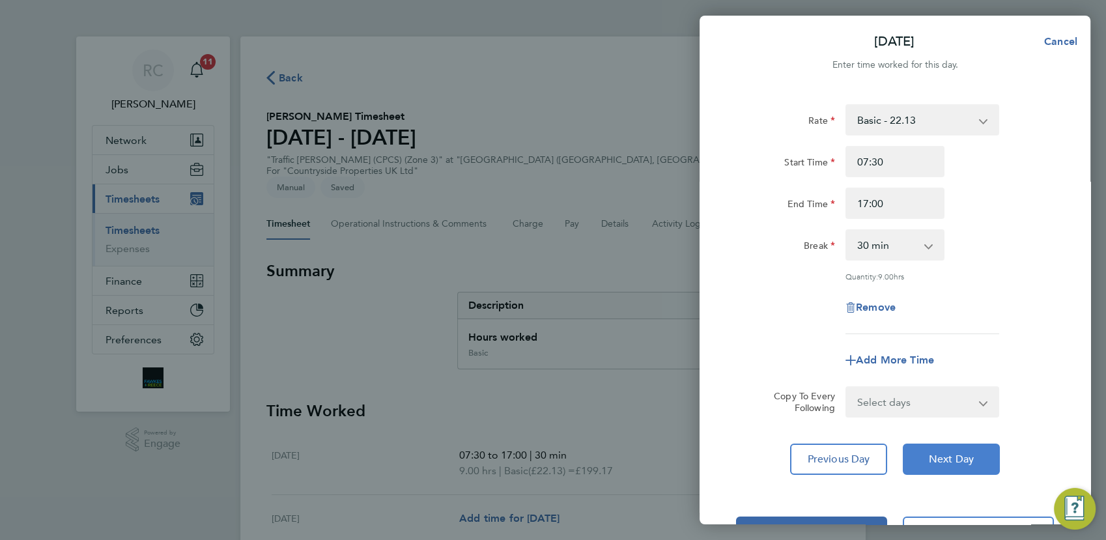
drag, startPoint x: 954, startPoint y: 467, endPoint x: 957, endPoint y: 453, distance: 14.7
click at [955, 467] on button "Next Day" at bounding box center [950, 458] width 97 height 31
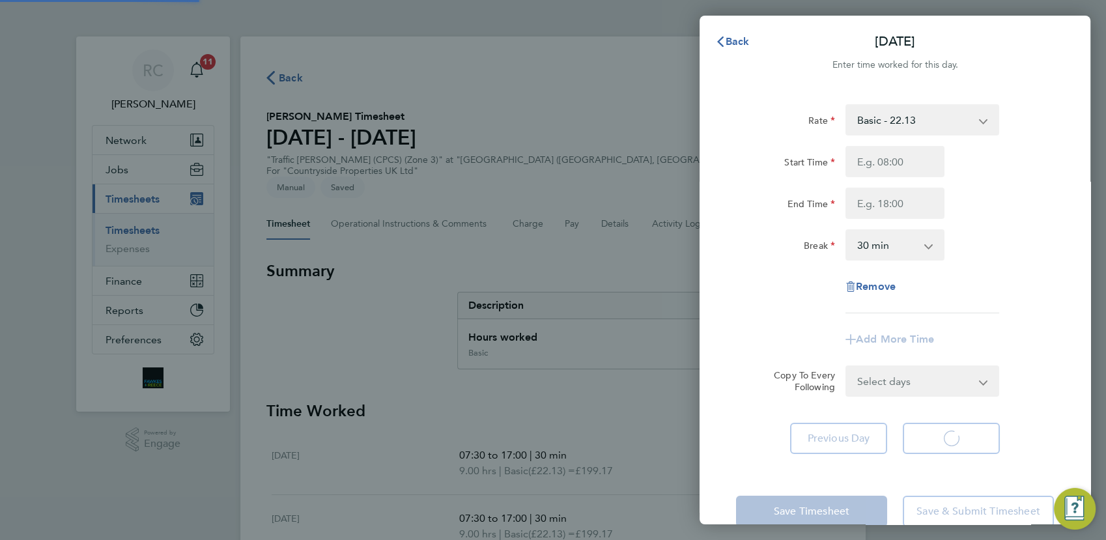
select select "30"
click at [891, 165] on input "Start Time" at bounding box center [894, 161] width 99 height 31
type input "07:30"
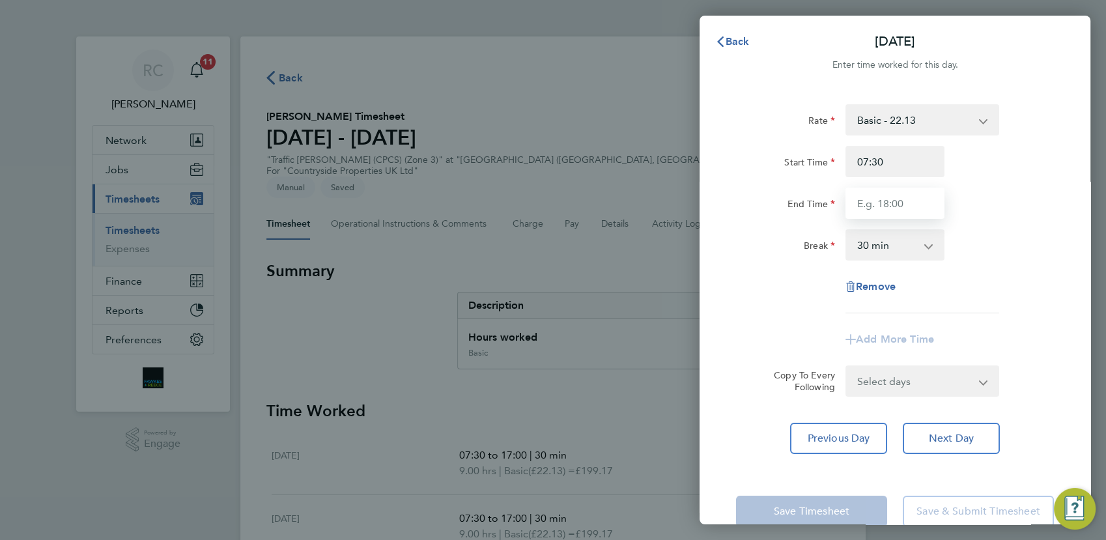
type input "17:00"
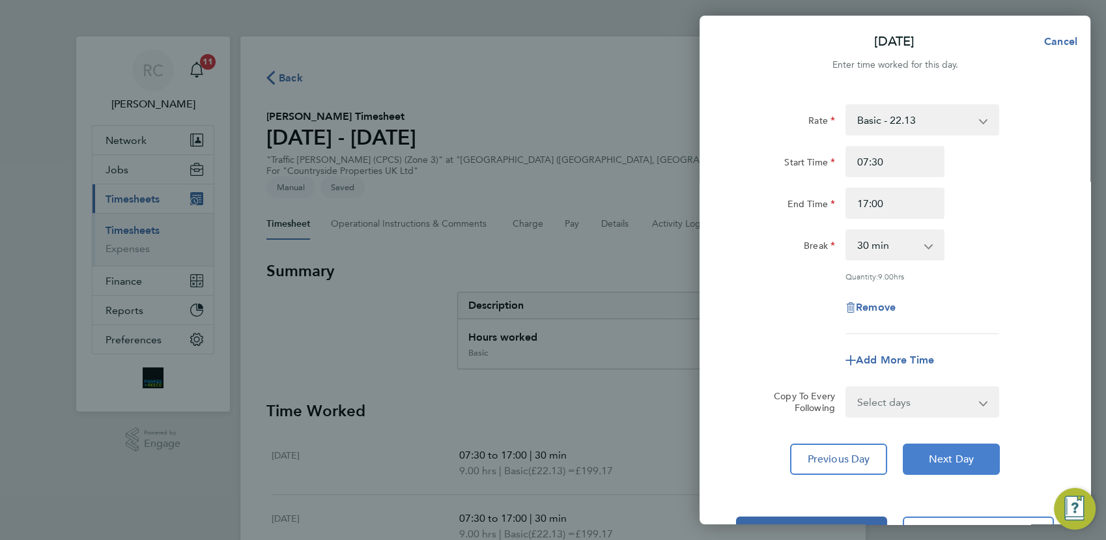
drag, startPoint x: 964, startPoint y: 465, endPoint x: 938, endPoint y: 369, distance: 99.2
click at [965, 465] on button "Next Day" at bounding box center [950, 458] width 97 height 31
select select "30"
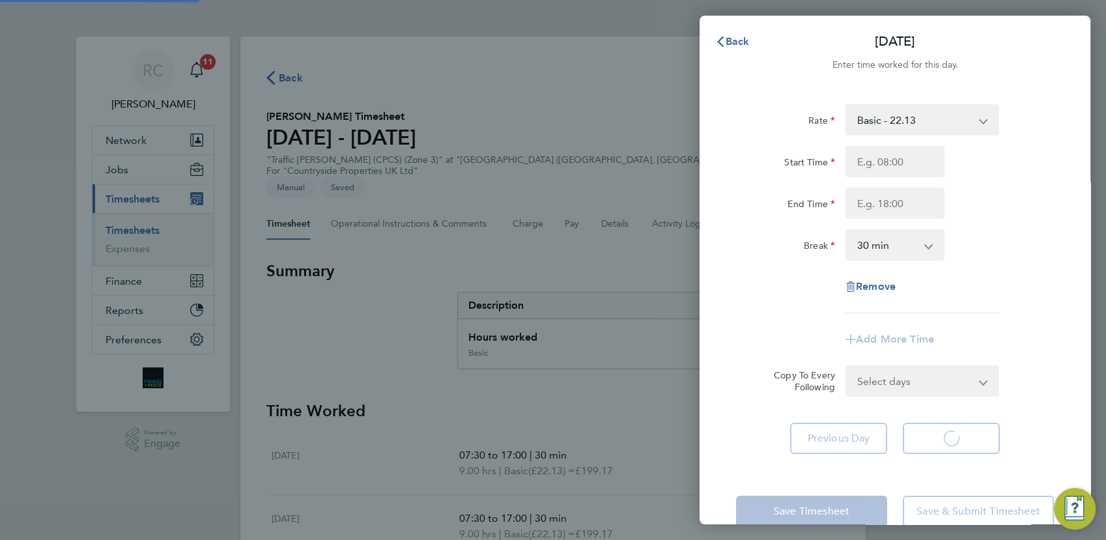
select select "30"
click at [872, 149] on input "Start Time" at bounding box center [894, 161] width 99 height 31
type input "07:30"
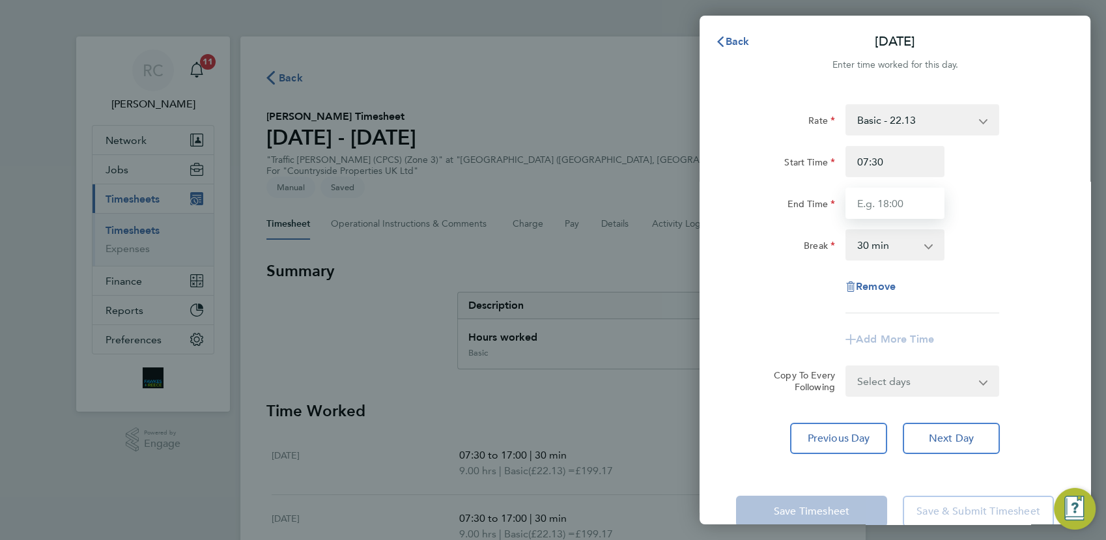
type input "17:00"
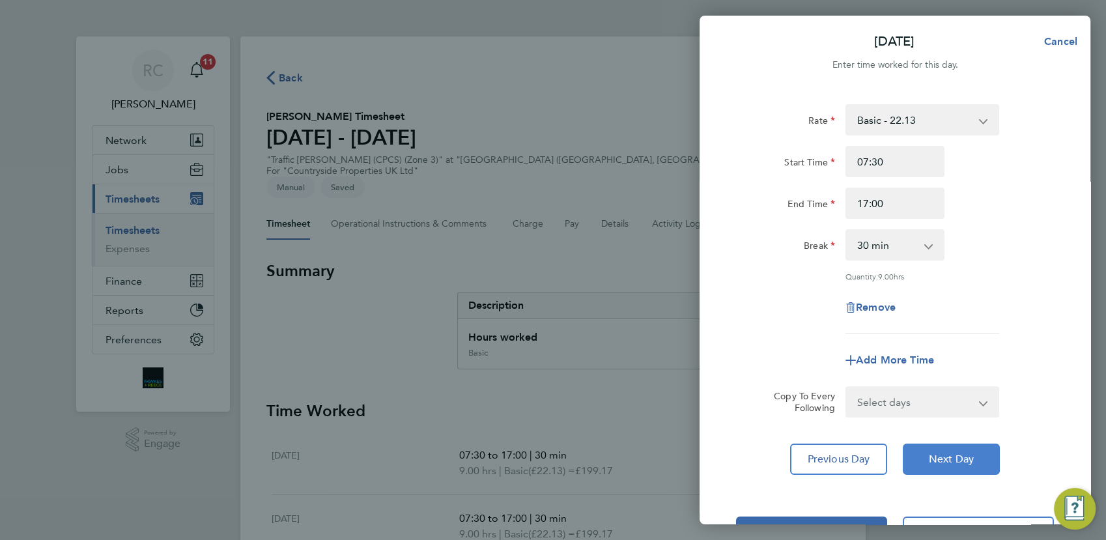
drag, startPoint x: 957, startPoint y: 461, endPoint x: 958, endPoint y: 451, distance: 9.9
click at [958, 460] on span "Next Day" at bounding box center [951, 459] width 45 height 13
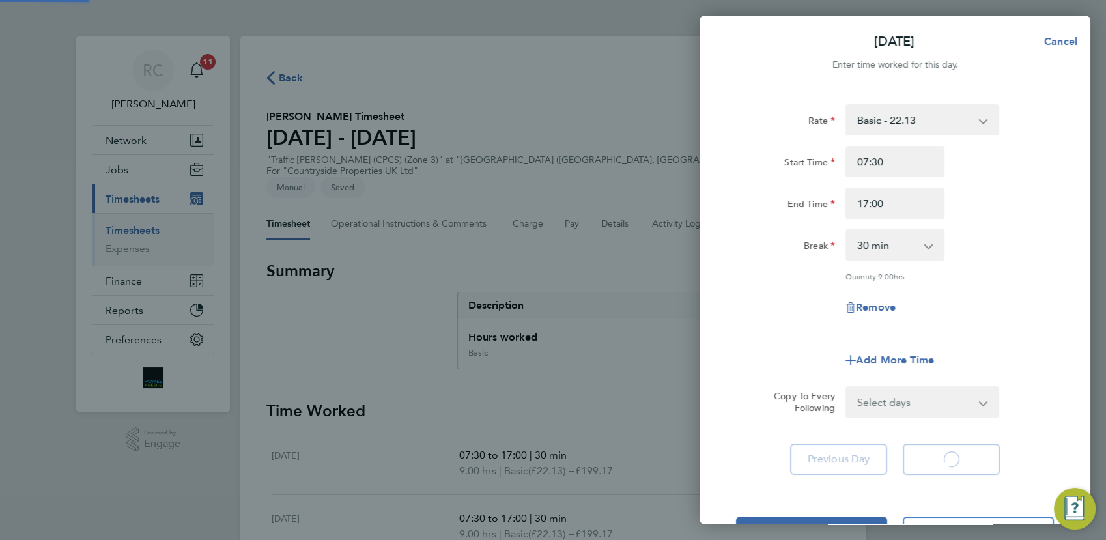
select select "30"
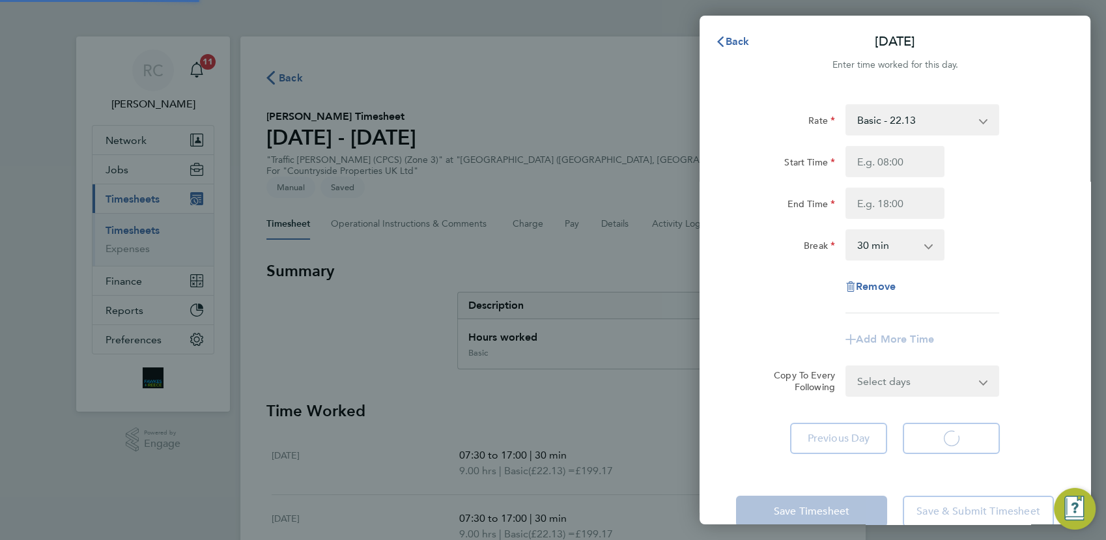
select select "30"
drag, startPoint x: 899, startPoint y: 161, endPoint x: 898, endPoint y: 168, distance: 6.6
click at [899, 162] on input "Start Time" at bounding box center [894, 161] width 99 height 31
type input "07:30"
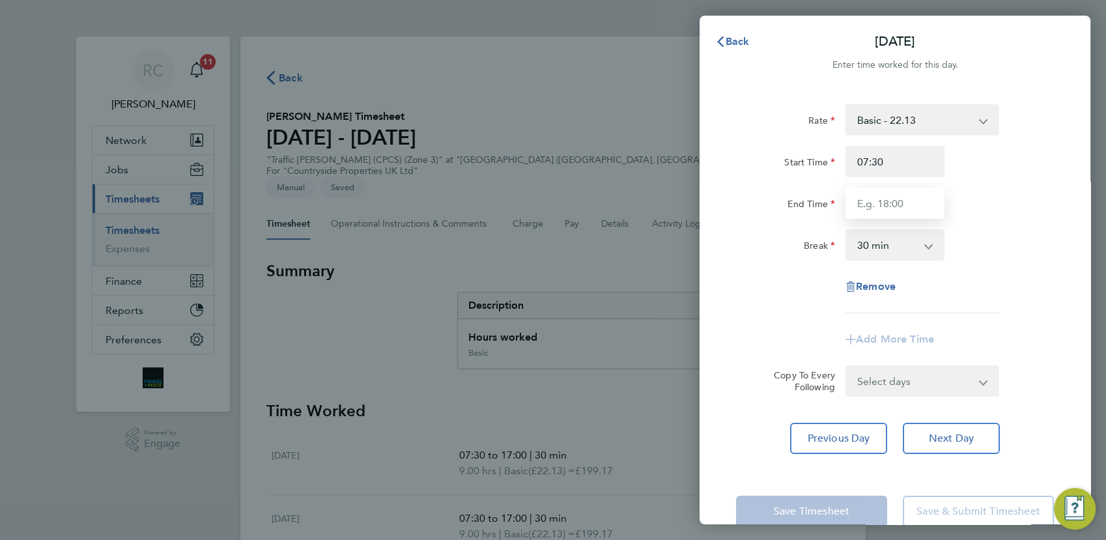
type input "17:00"
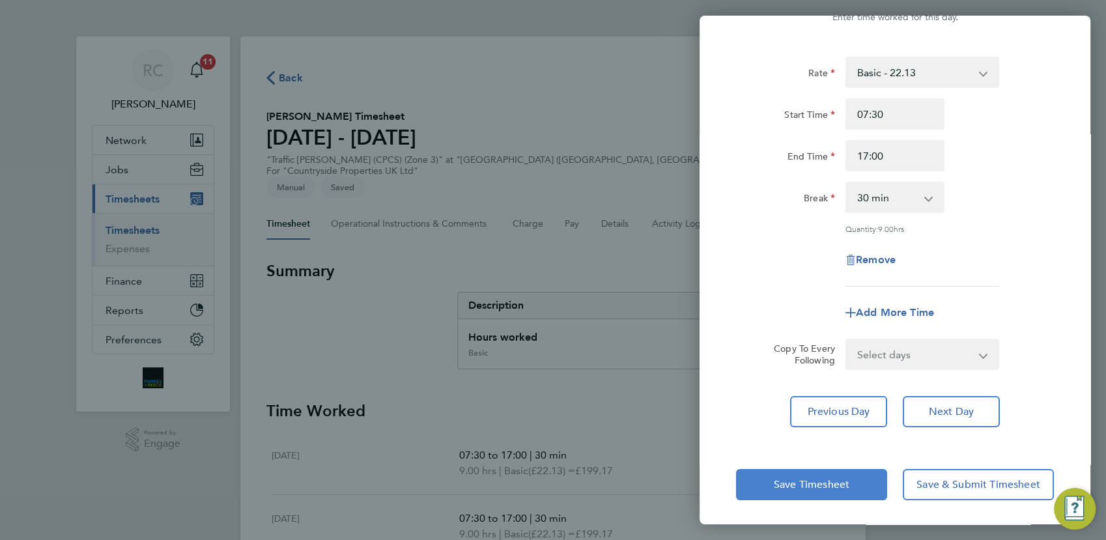
click at [827, 491] on button "Save Timesheet" at bounding box center [811, 484] width 151 height 31
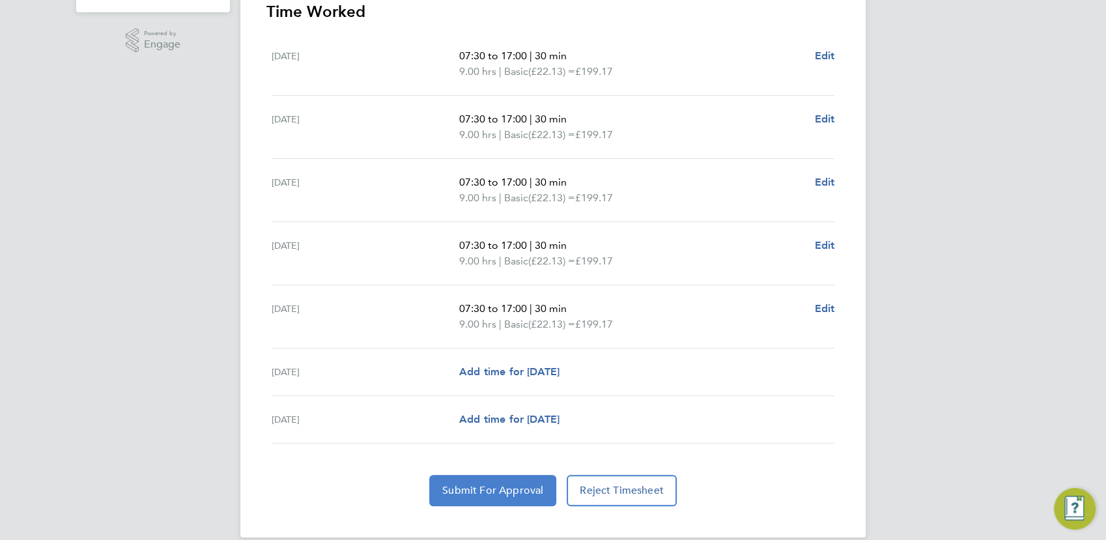
click at [516, 484] on span "Submit For Approval" at bounding box center [492, 490] width 101 height 13
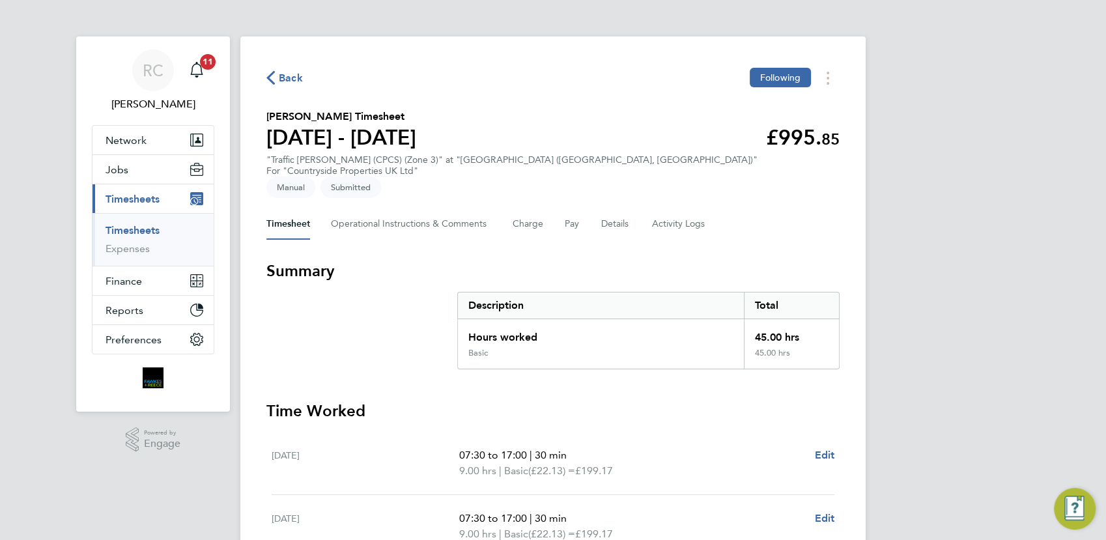
click at [289, 76] on span "Back" at bounding box center [291, 78] width 24 height 16
